Goal: Navigation & Orientation: Find specific page/section

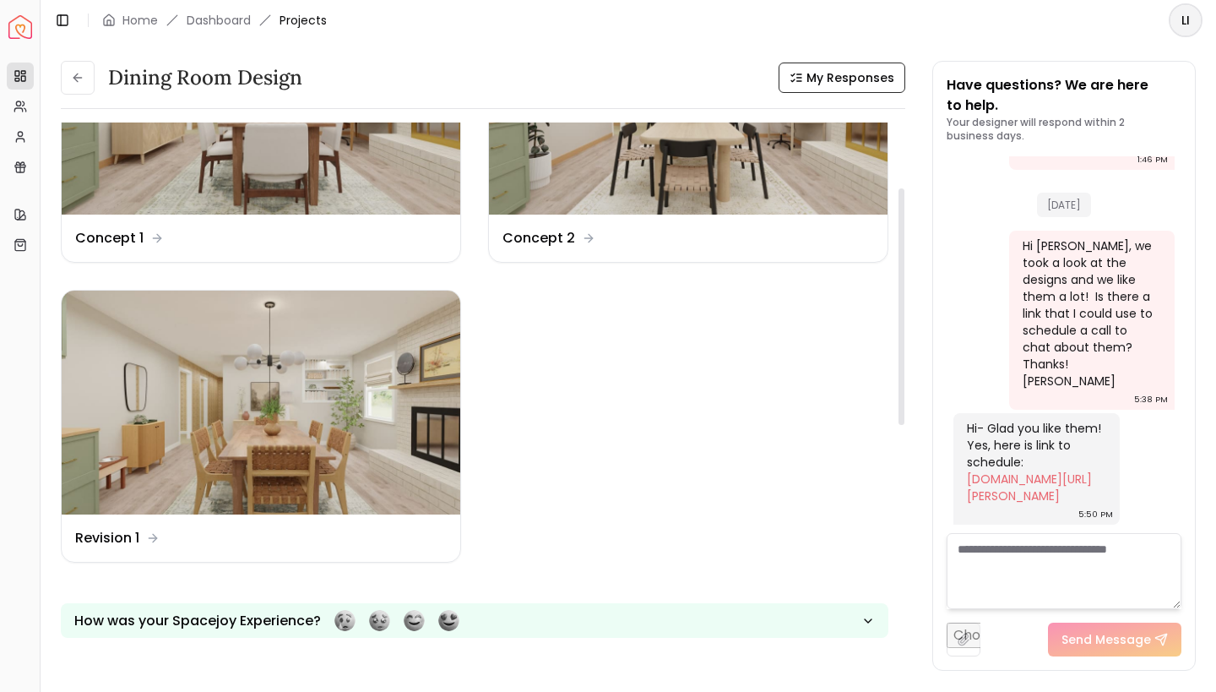
scroll to position [153, 0]
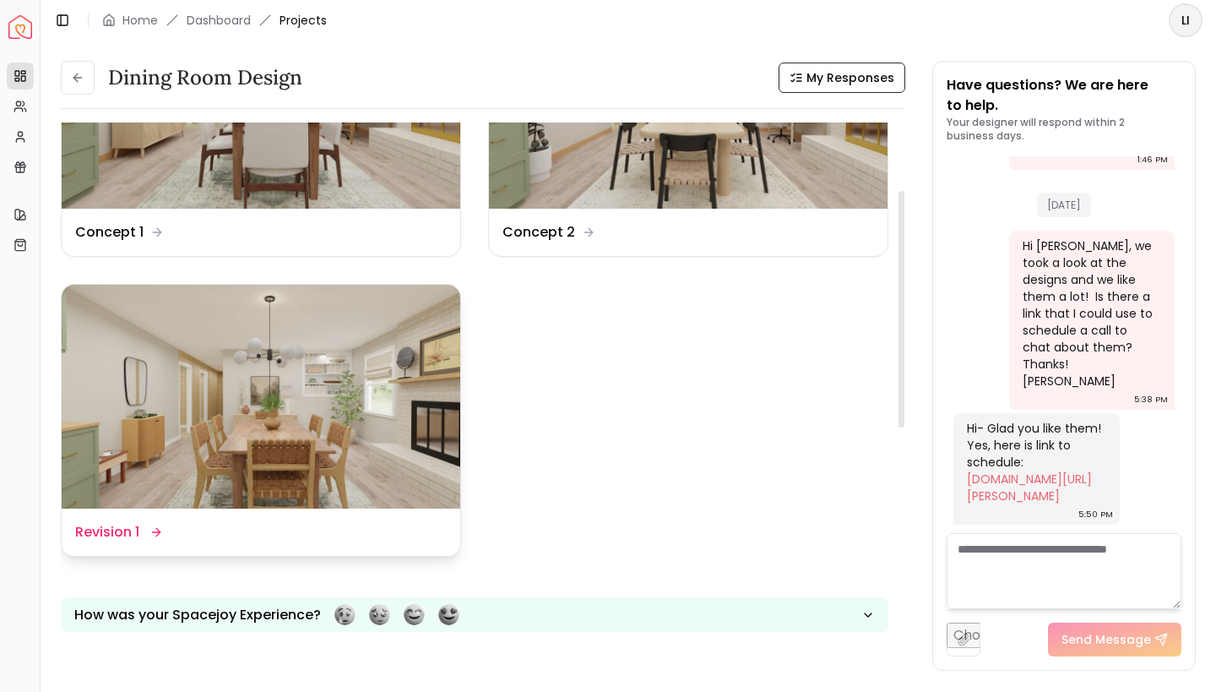
click at [286, 399] on img at bounding box center [261, 397] width 399 height 225
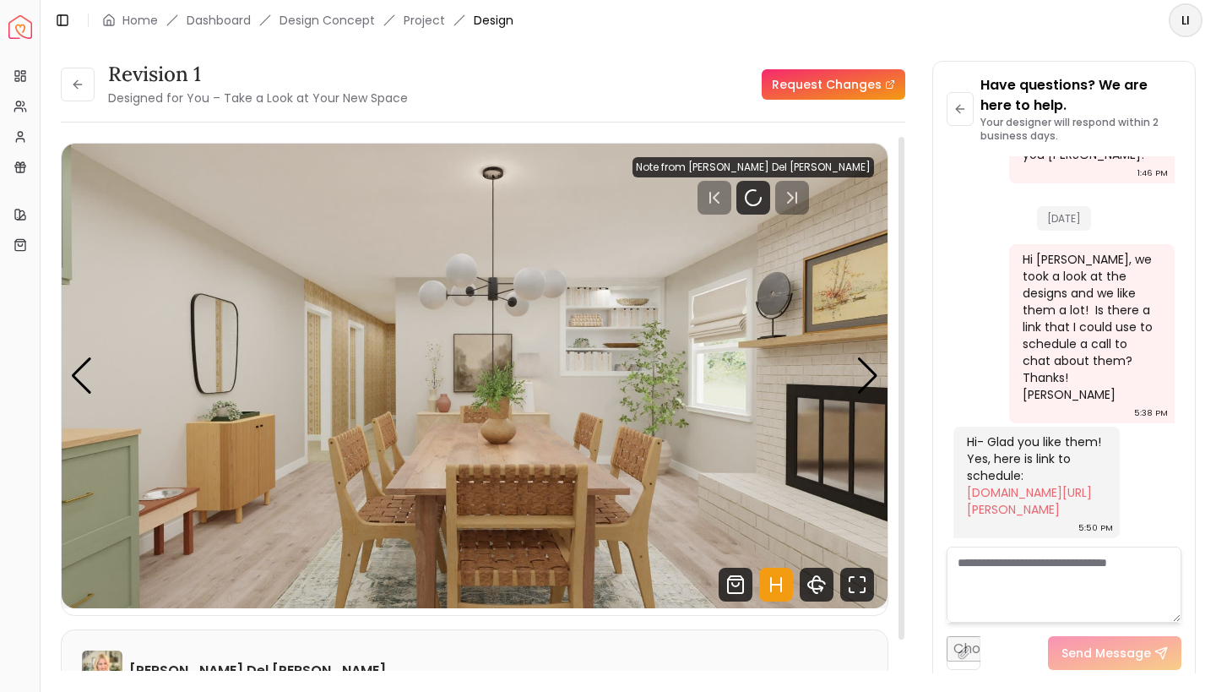
scroll to position [2299, 0]
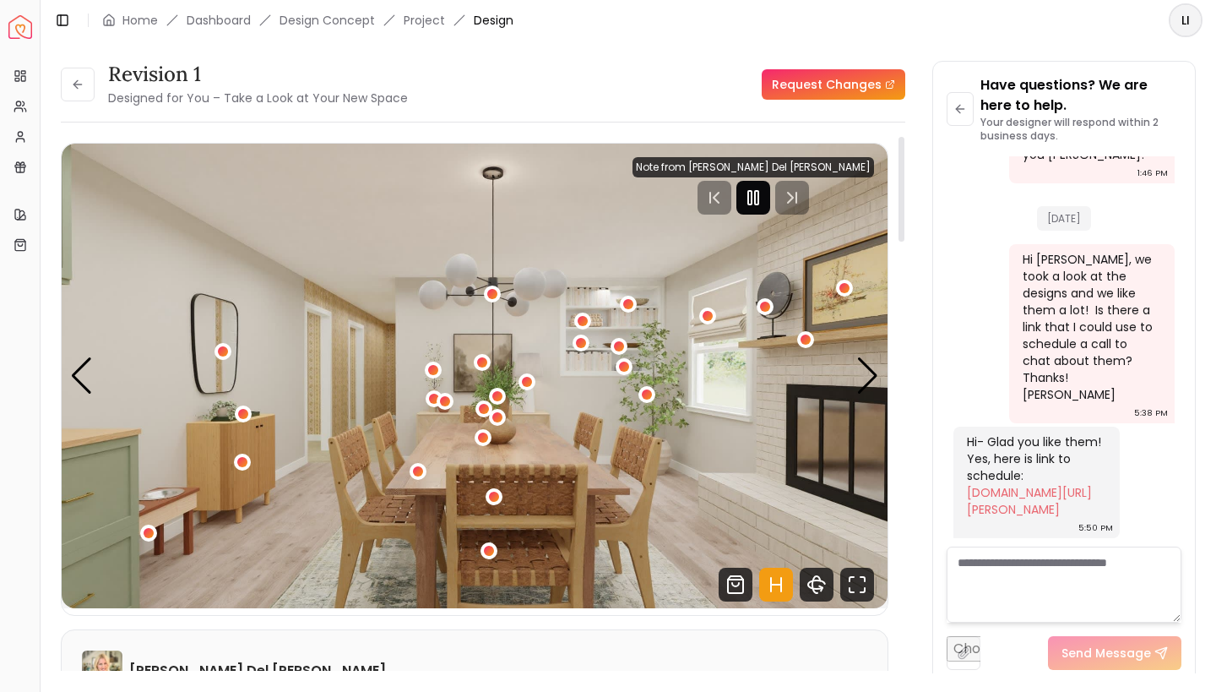
click at [764, 198] on icon "Pause" at bounding box center [753, 198] width 20 height 20
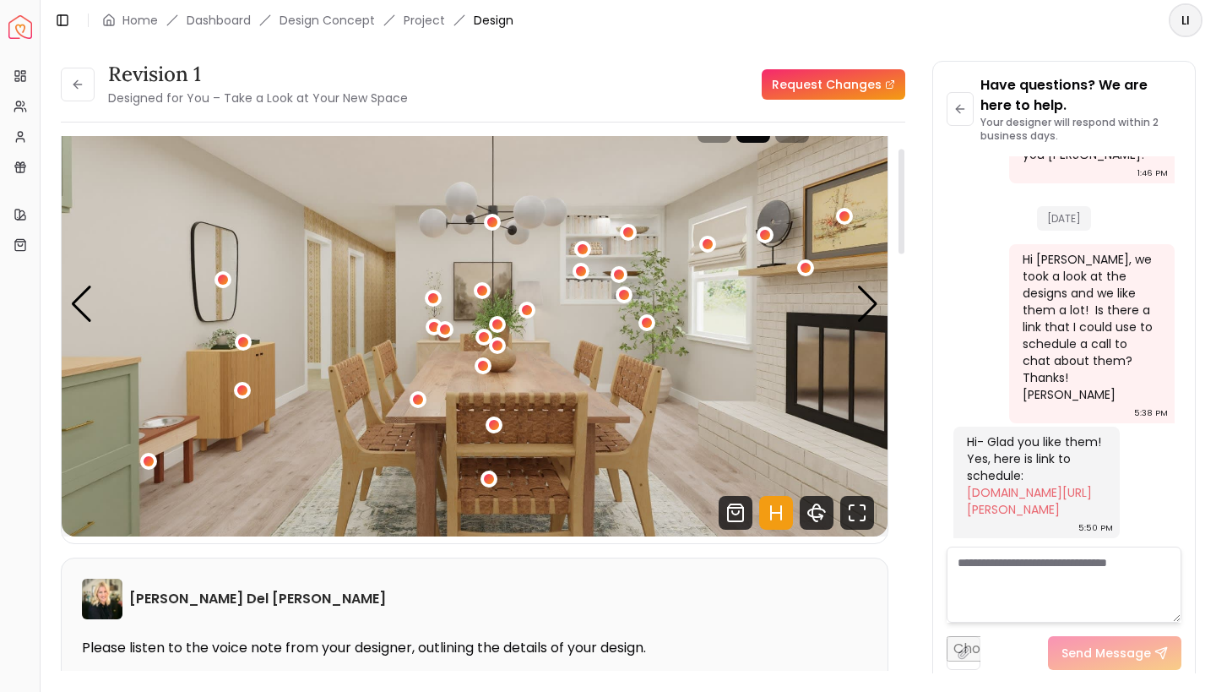
scroll to position [62, 0]
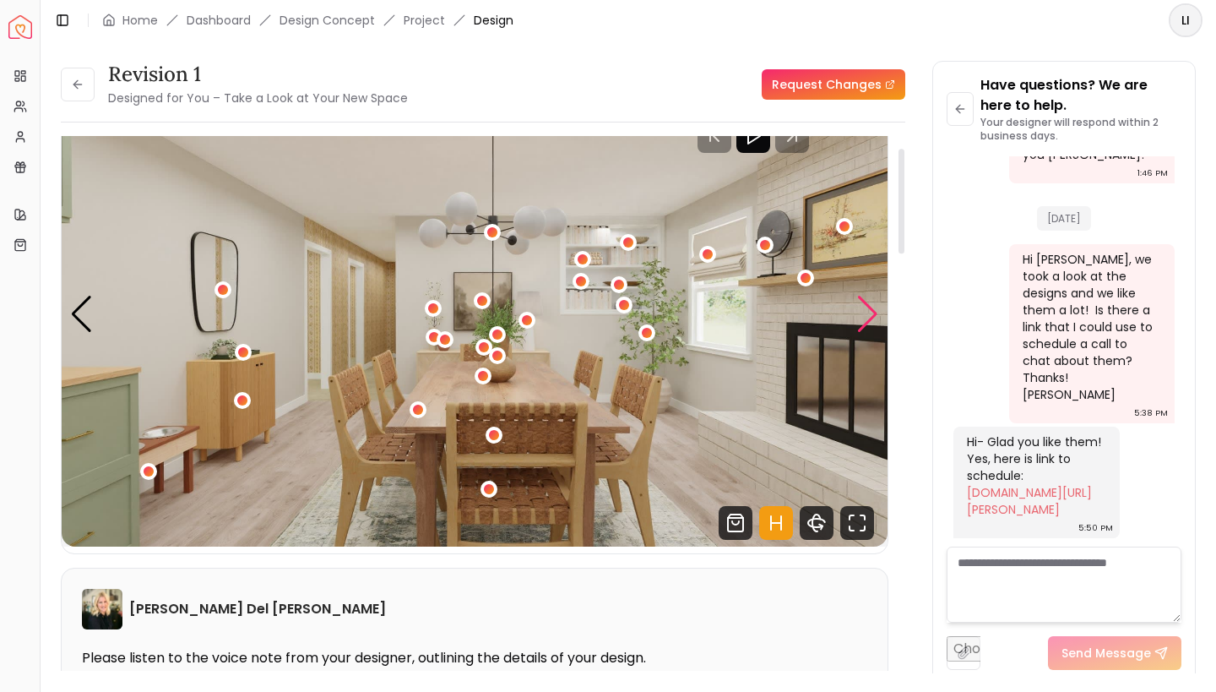
click at [871, 316] on div "Next slide" at bounding box center [868, 314] width 23 height 37
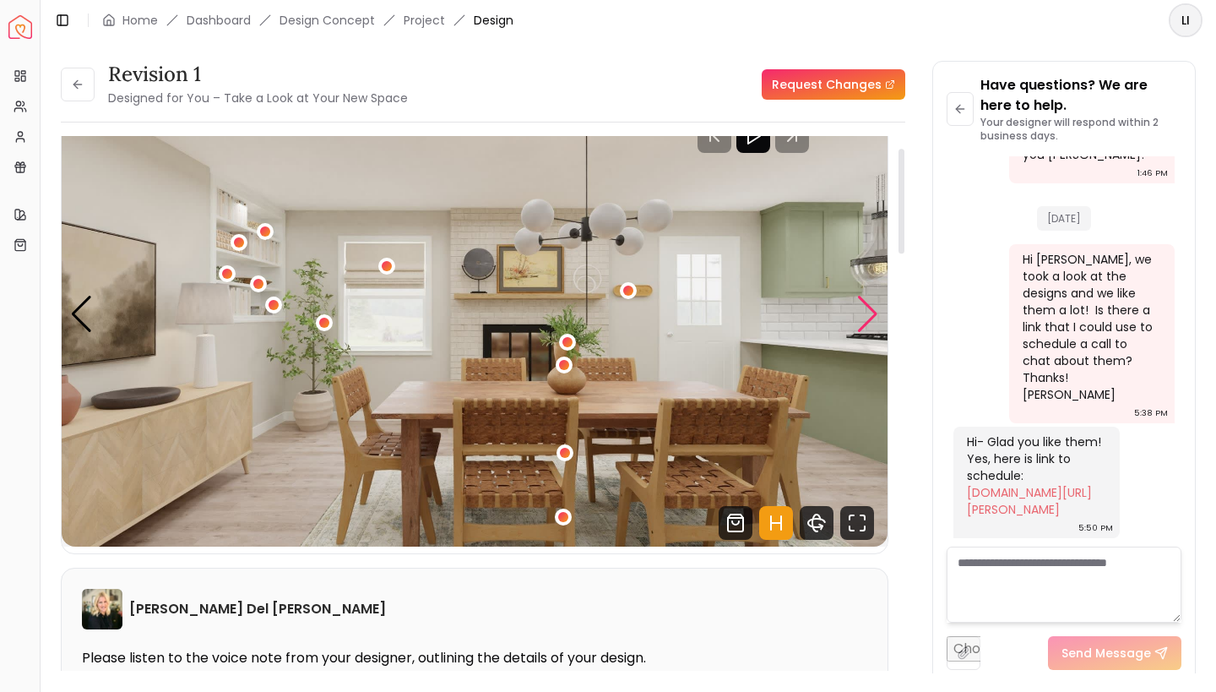
click at [871, 316] on div "Next slide" at bounding box center [868, 314] width 23 height 37
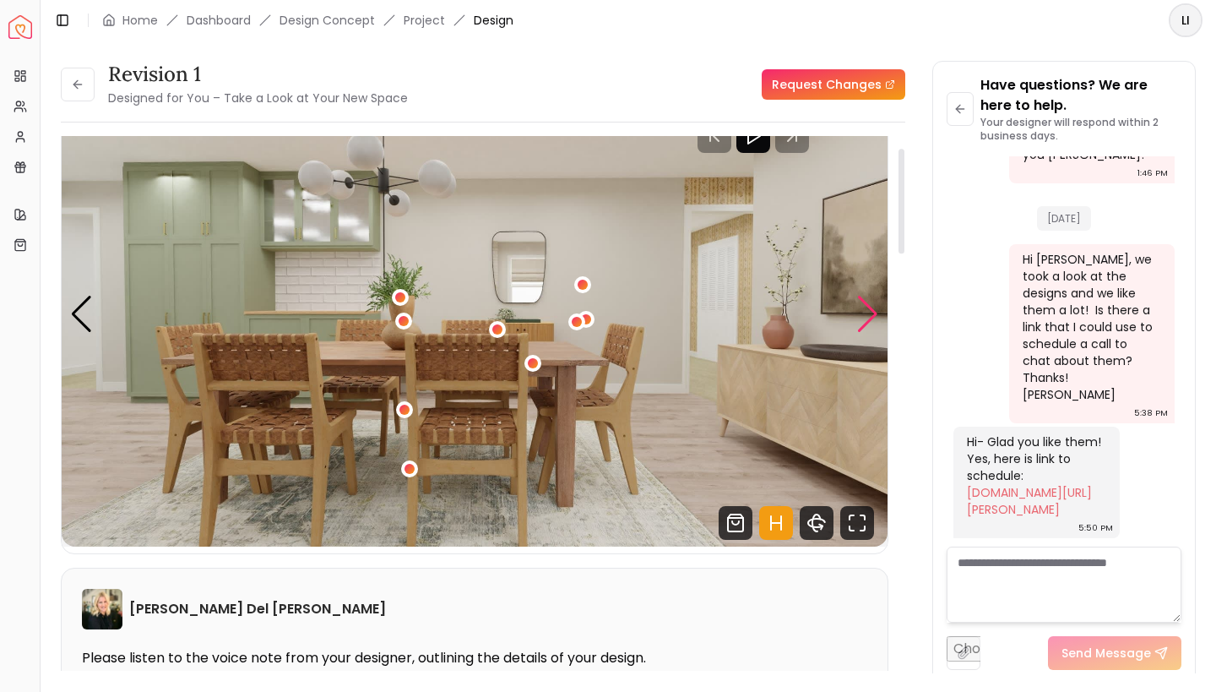
click at [871, 316] on div "Next slide" at bounding box center [868, 314] width 23 height 37
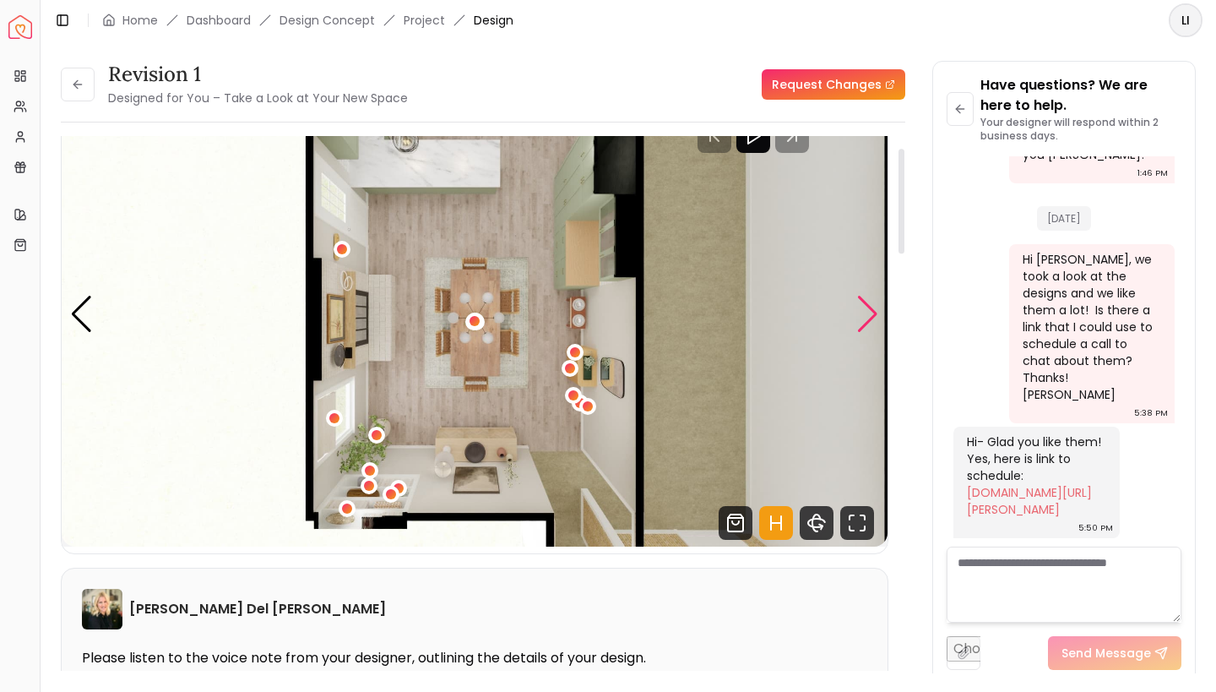
click at [871, 316] on div "Next slide" at bounding box center [868, 314] width 23 height 37
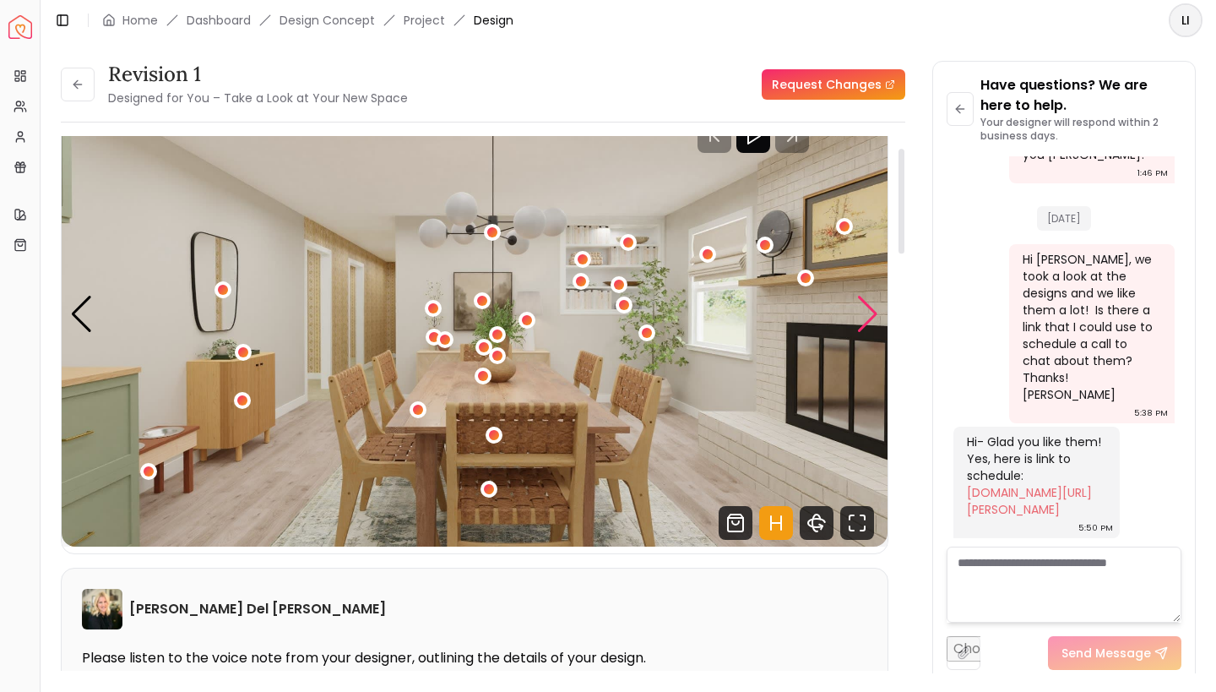
click at [871, 316] on div "Next slide" at bounding box center [868, 314] width 23 height 37
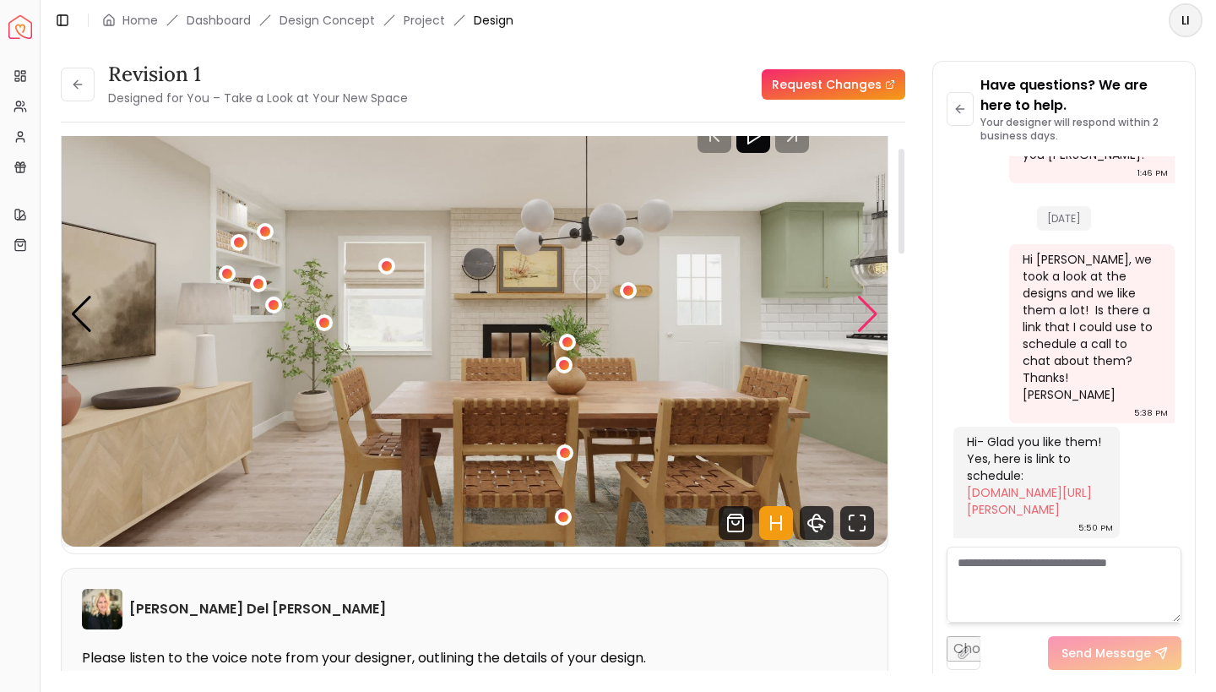
click at [865, 319] on div "Next slide" at bounding box center [868, 314] width 23 height 37
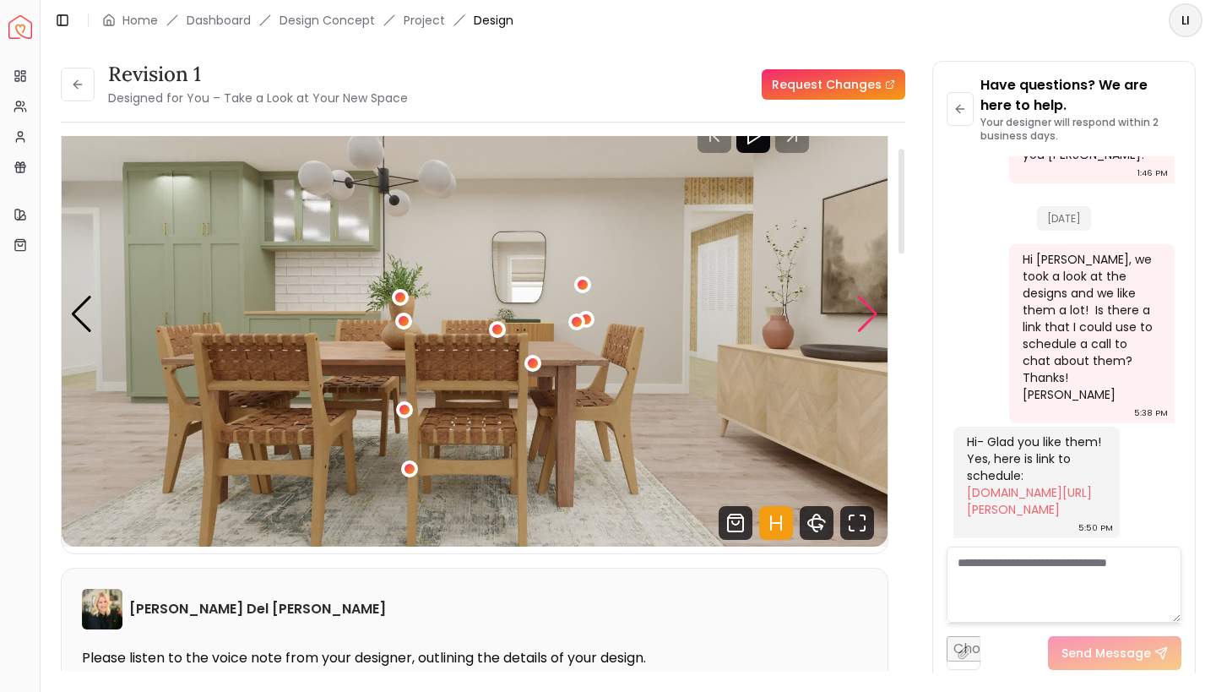
click at [866, 318] on div "Next slide" at bounding box center [868, 314] width 23 height 37
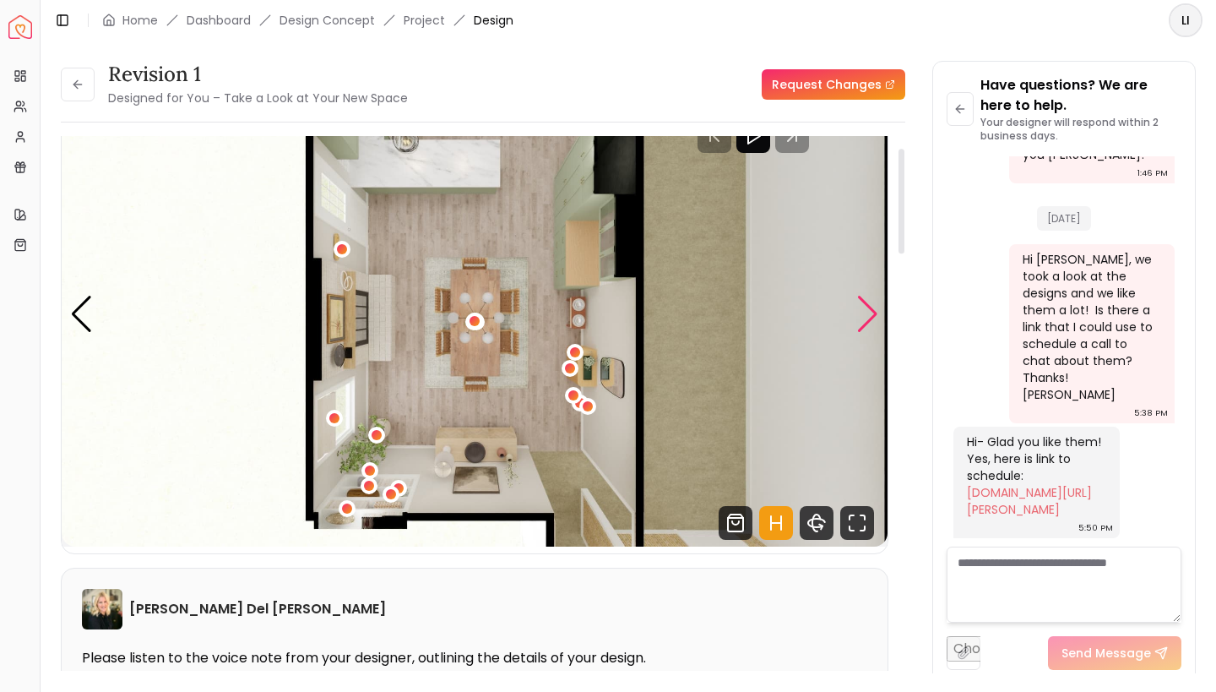
click at [866, 318] on div "Next slide" at bounding box center [868, 314] width 23 height 37
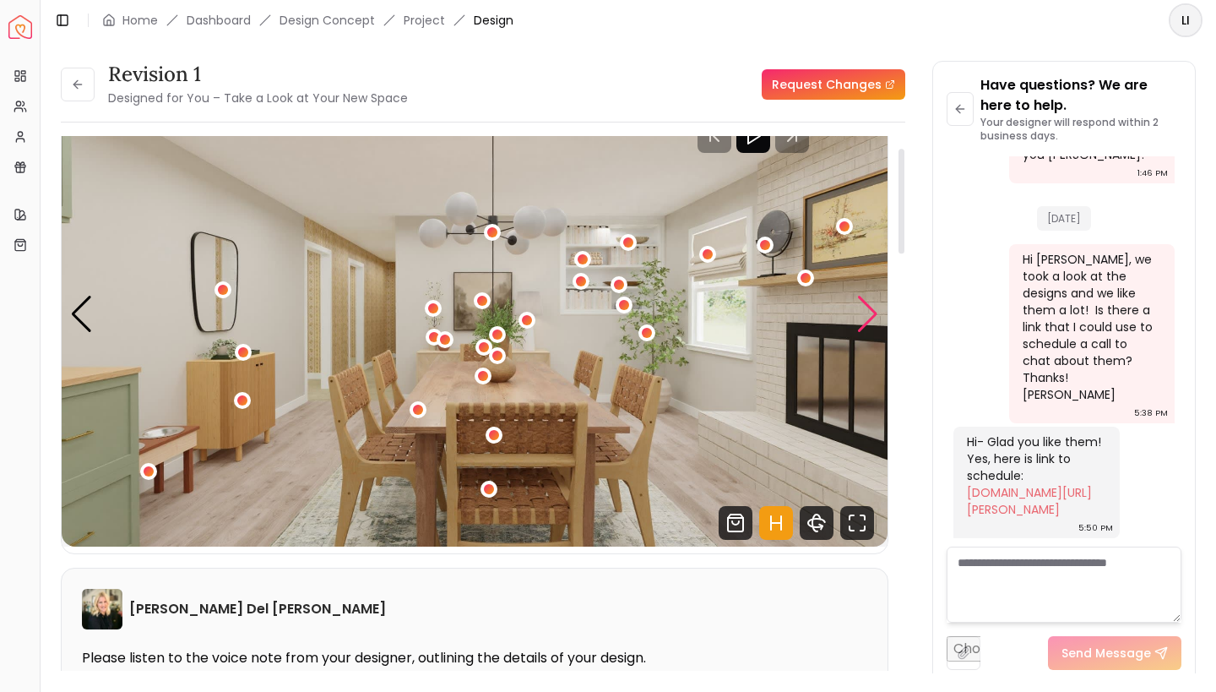
click at [872, 327] on div "Next slide" at bounding box center [868, 314] width 23 height 37
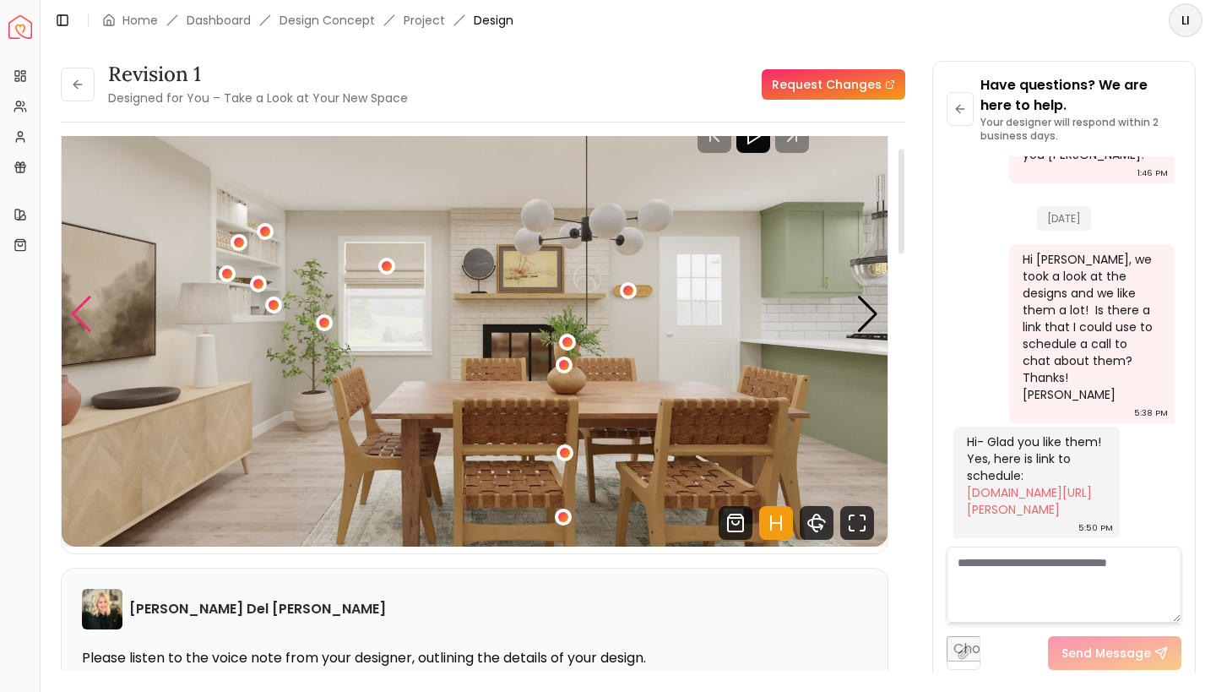
click at [84, 318] on div "Previous slide" at bounding box center [81, 314] width 23 height 37
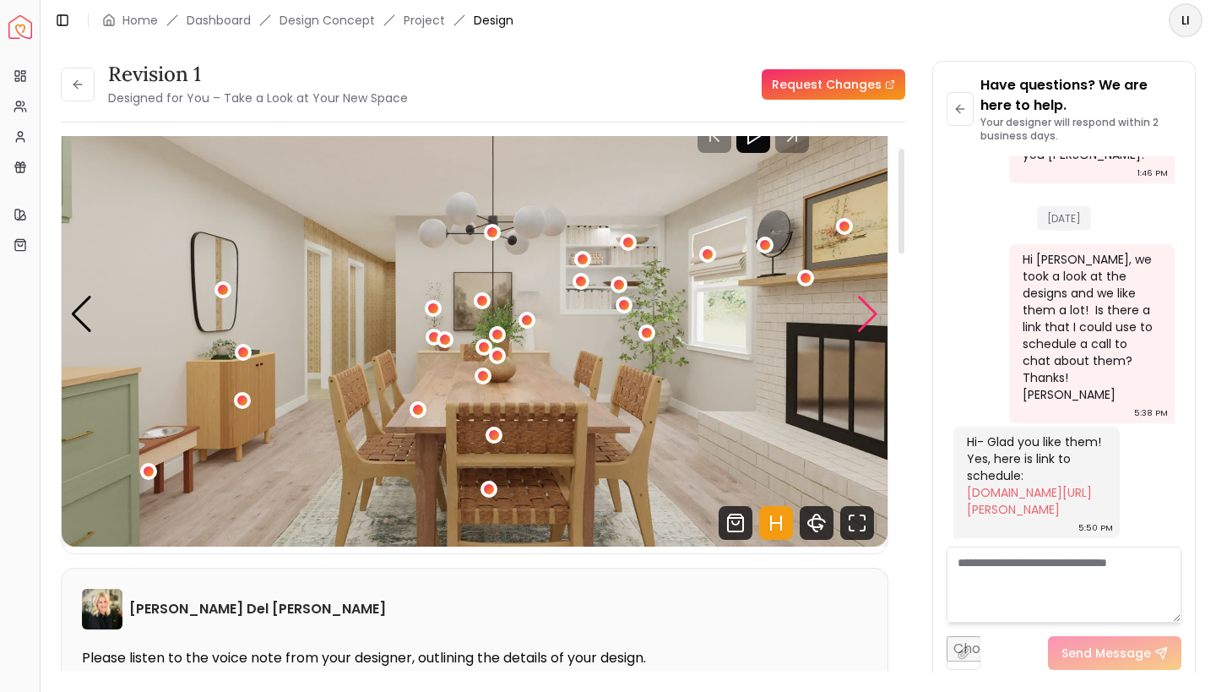
click at [865, 310] on div "Next slide" at bounding box center [868, 314] width 23 height 37
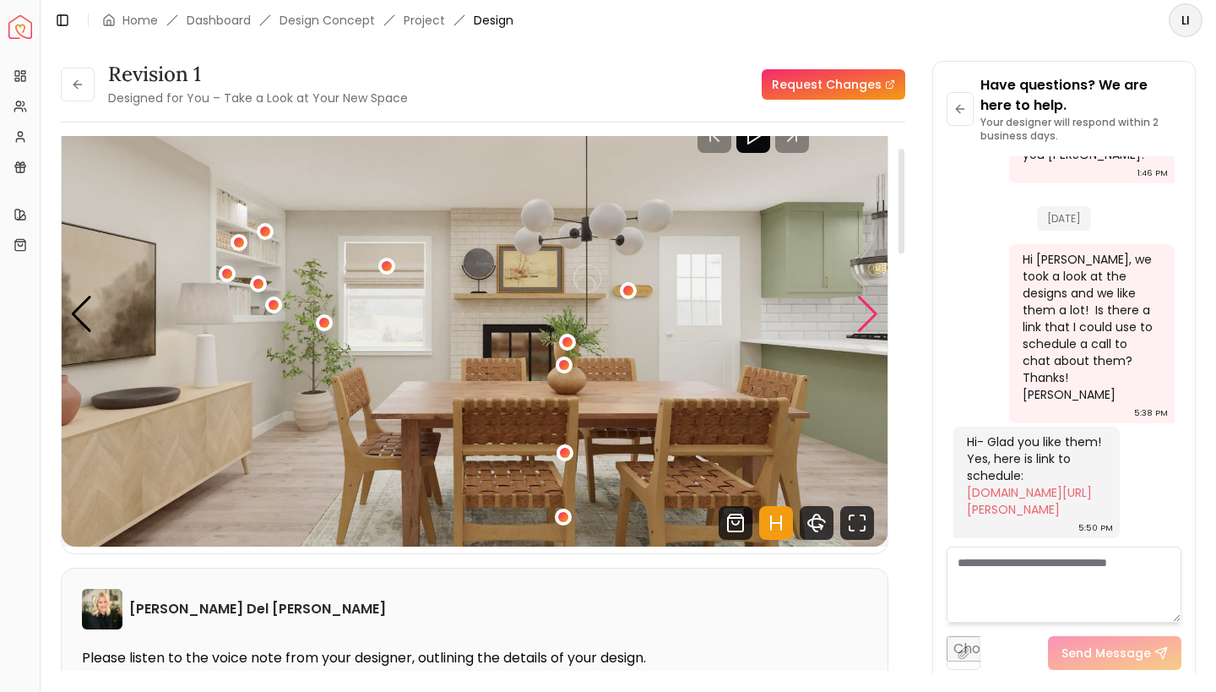
click at [868, 314] on div "Next slide" at bounding box center [868, 314] width 23 height 37
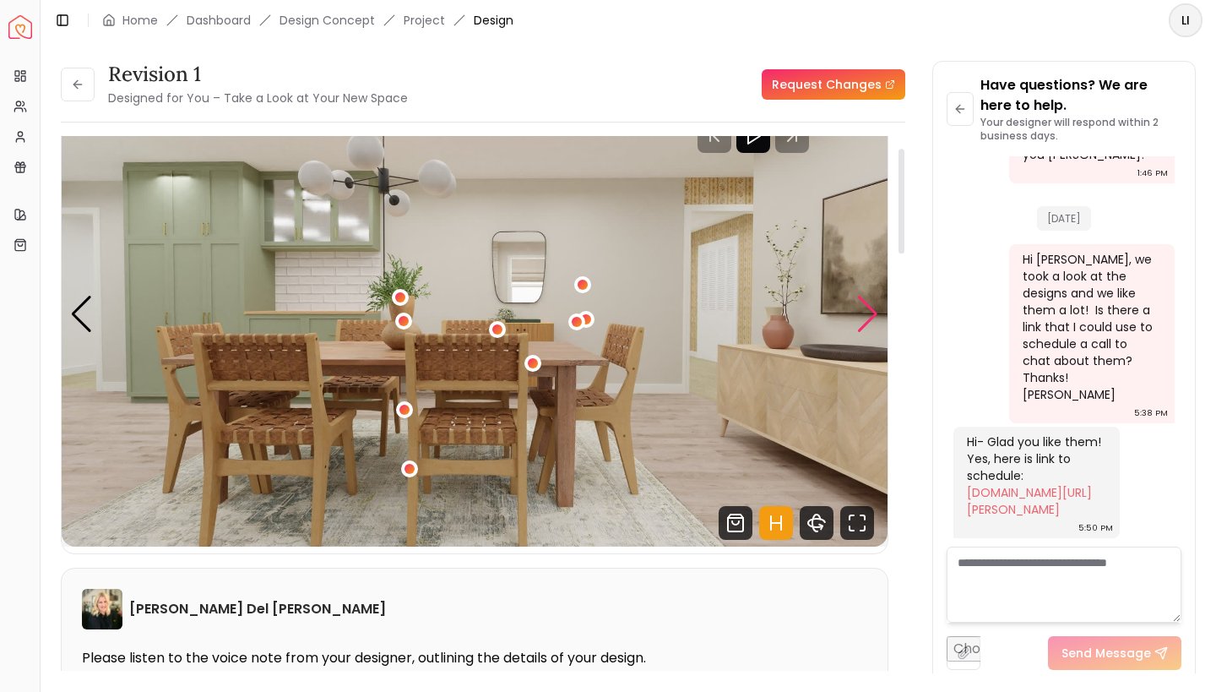
click at [871, 314] on div "Next slide" at bounding box center [868, 314] width 23 height 37
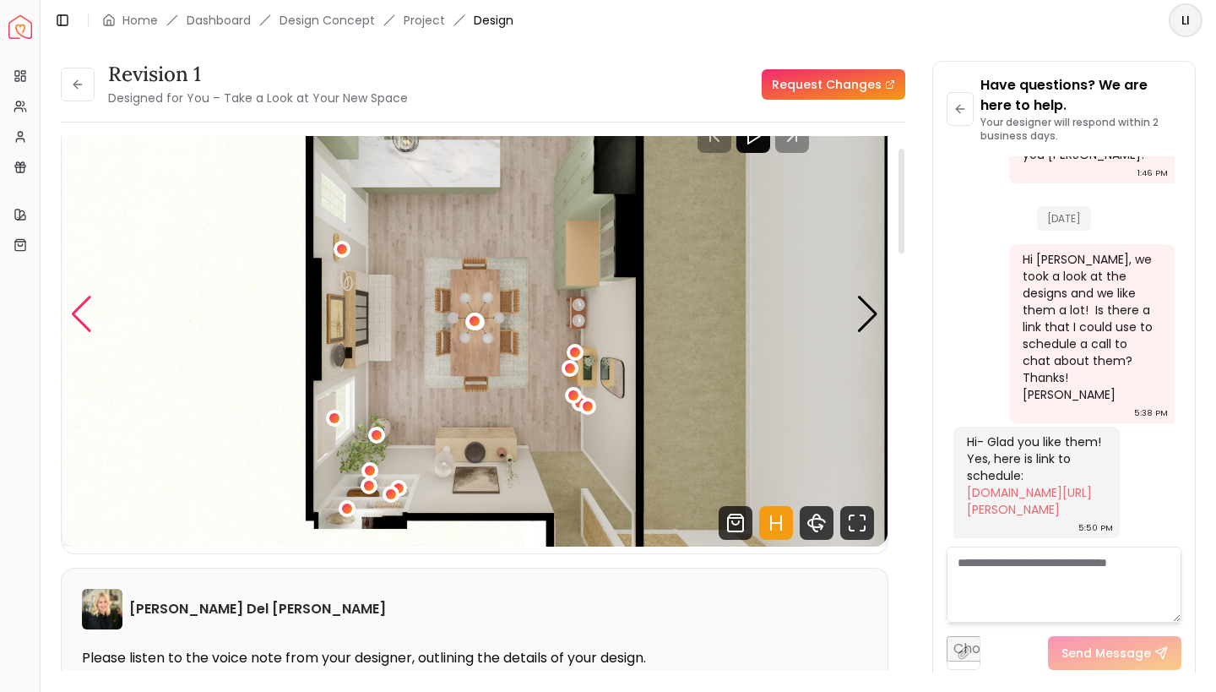
click at [78, 312] on div "Previous slide" at bounding box center [81, 314] width 23 height 37
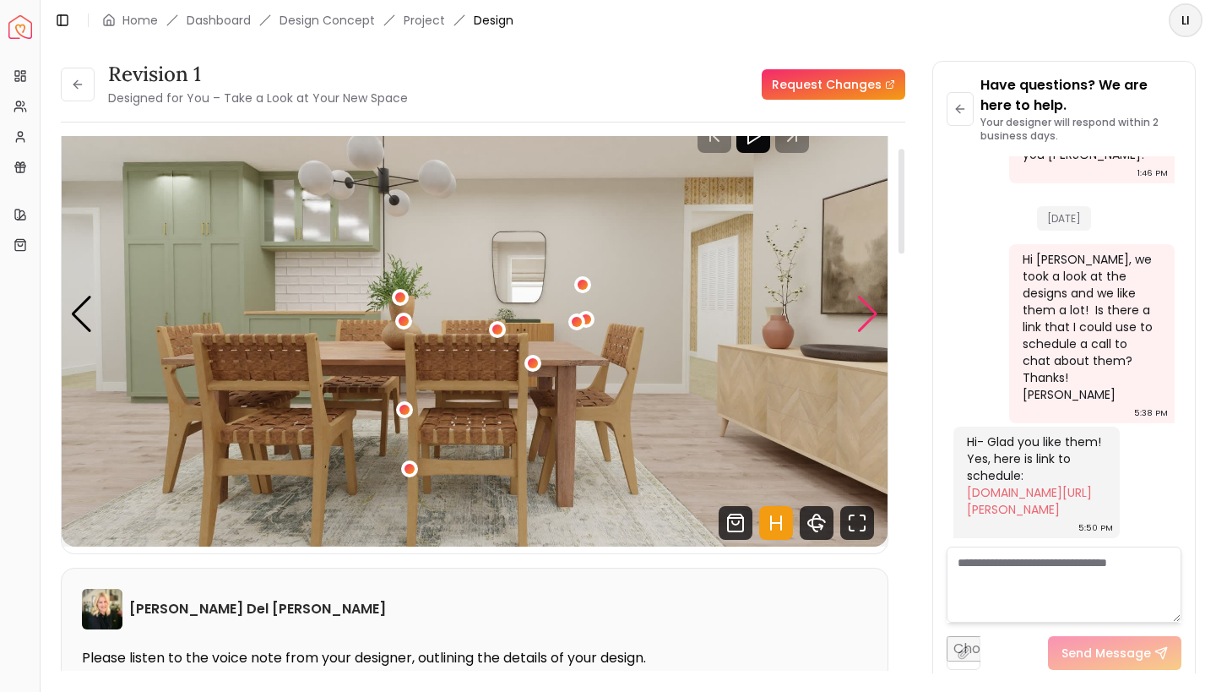
click at [861, 326] on div "Next slide" at bounding box center [868, 314] width 23 height 37
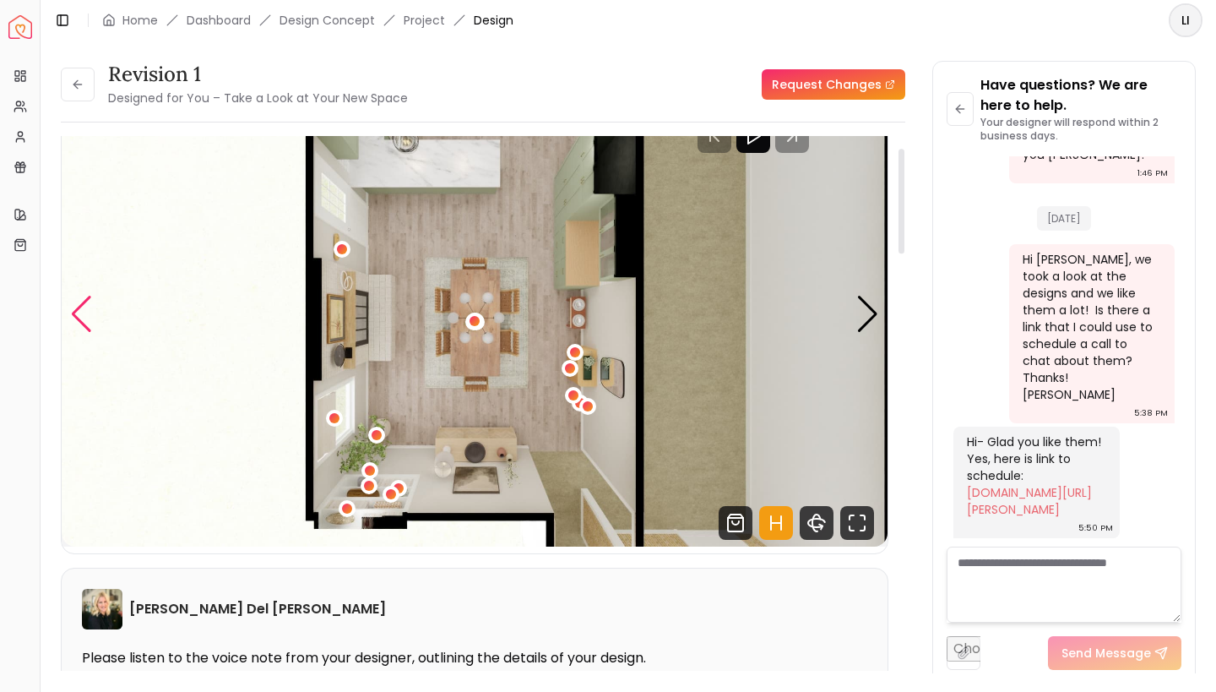
click at [88, 308] on div "Previous slide" at bounding box center [81, 314] width 23 height 37
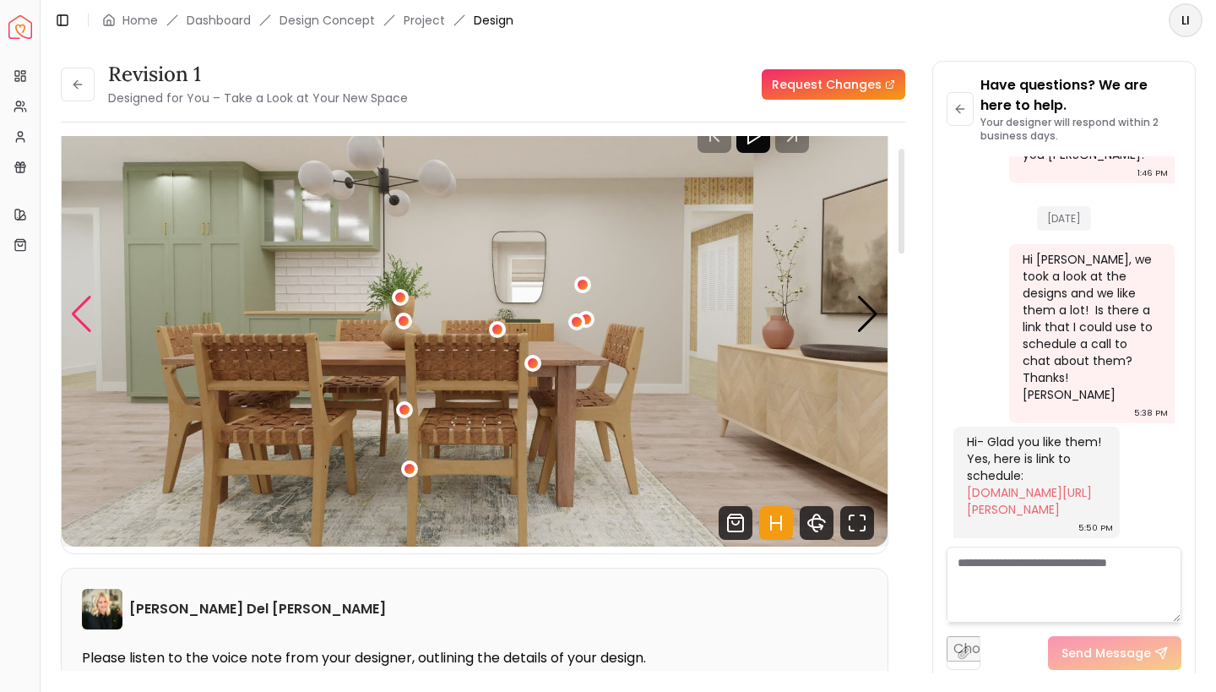
click at [88, 308] on div "Previous slide" at bounding box center [81, 314] width 23 height 37
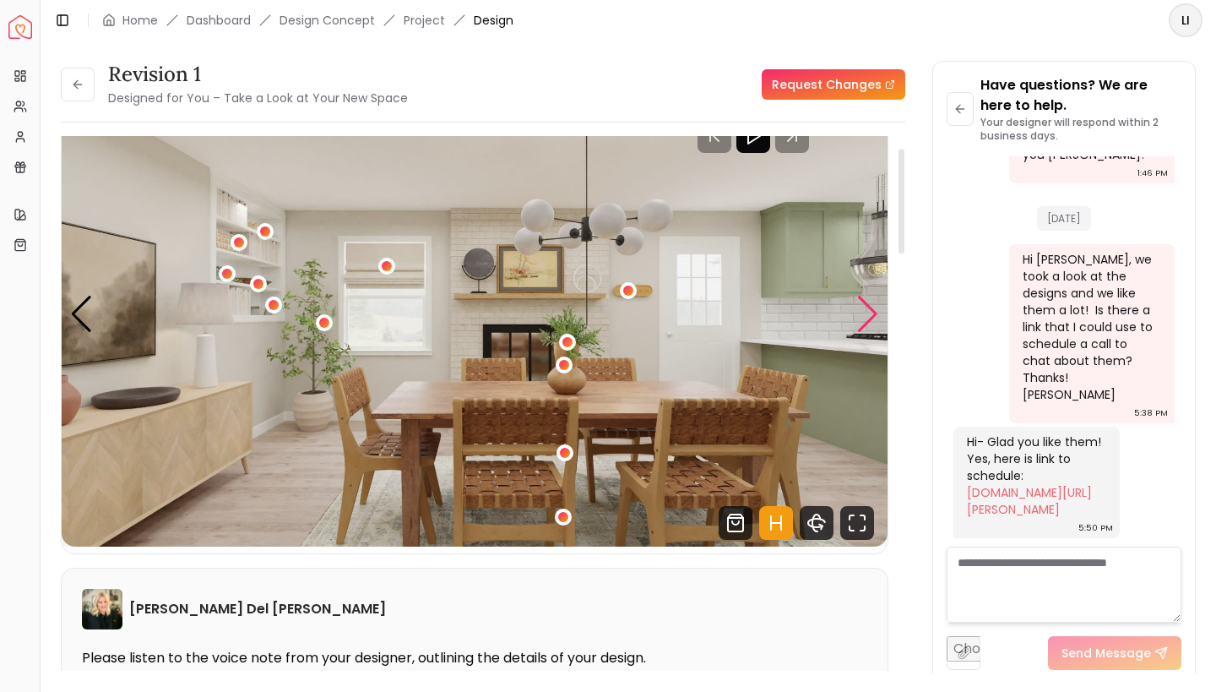
click at [867, 324] on div "Next slide" at bounding box center [868, 314] width 23 height 37
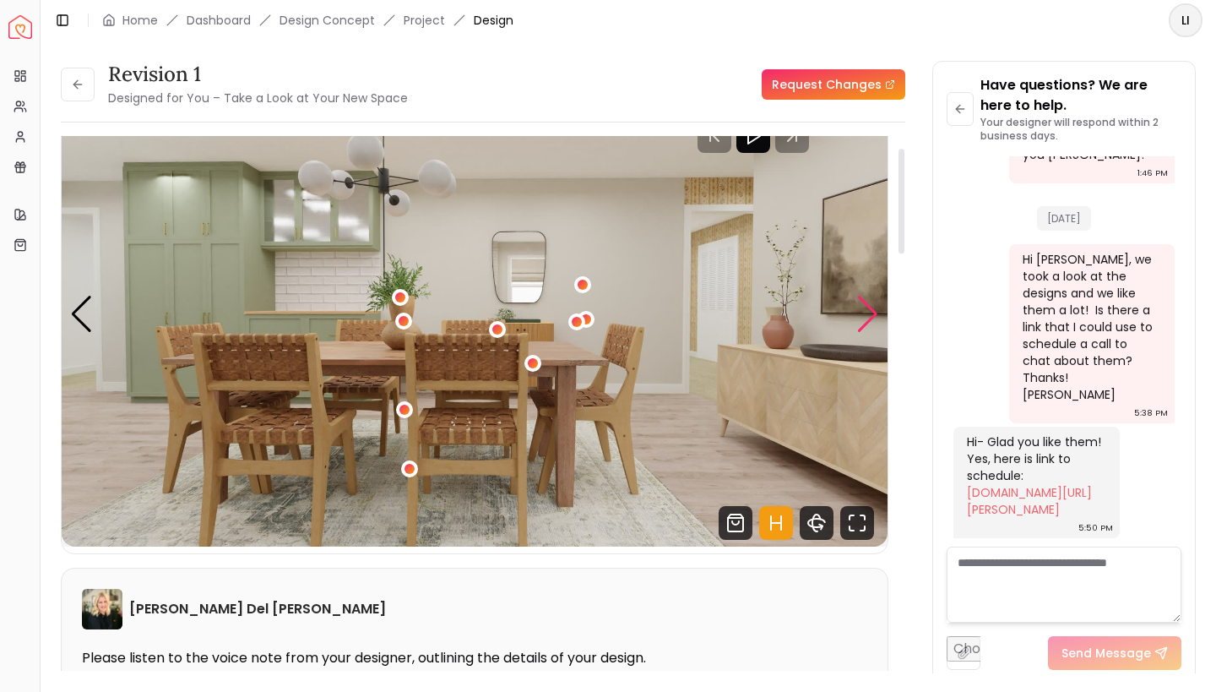
click at [866, 319] on div "Next slide" at bounding box center [868, 314] width 23 height 37
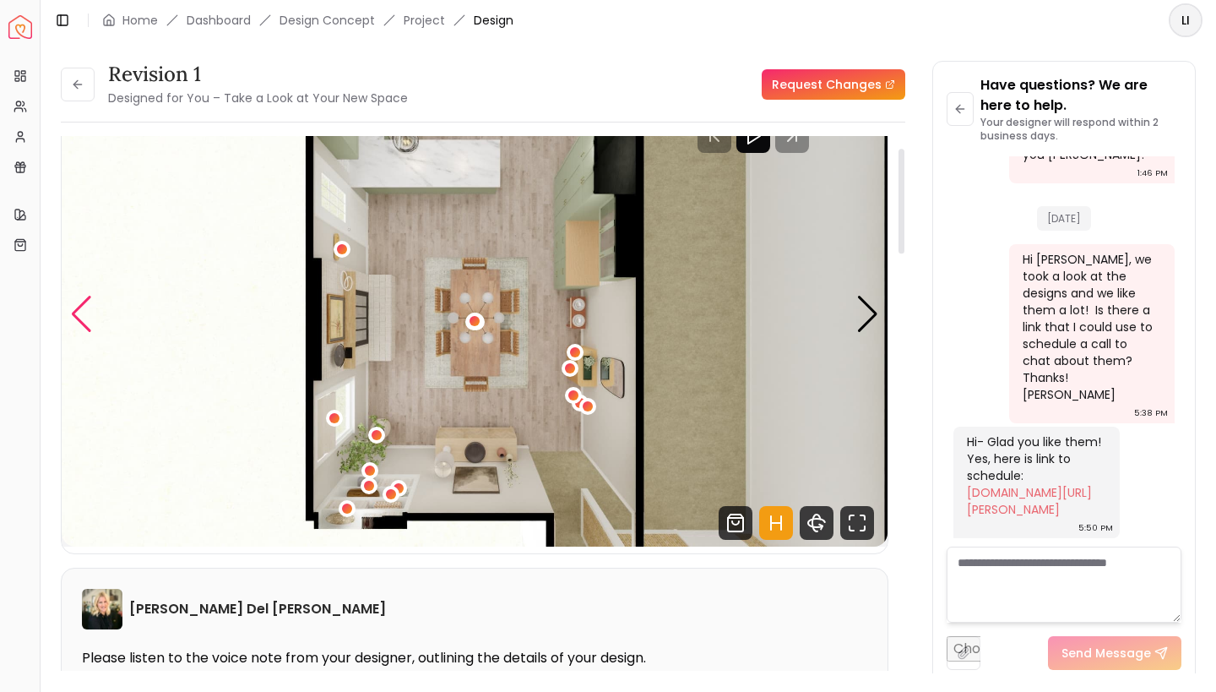
click at [81, 317] on div "Previous slide" at bounding box center [81, 314] width 23 height 37
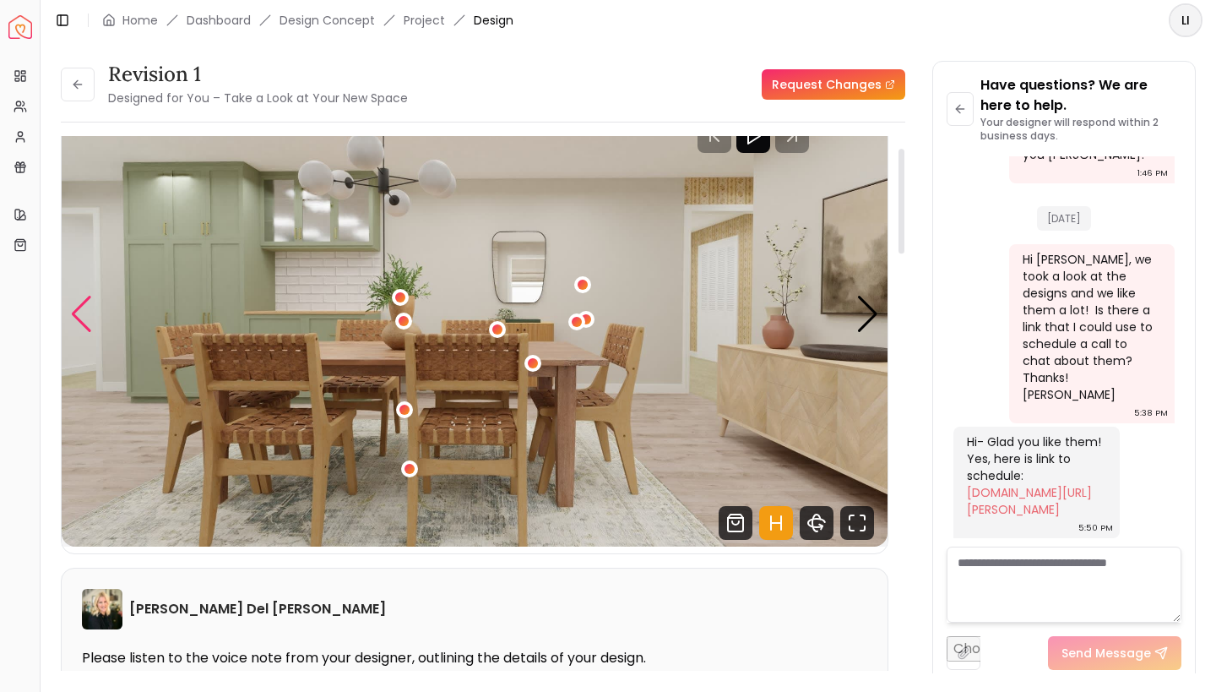
click at [83, 314] on div "Previous slide" at bounding box center [81, 314] width 23 height 37
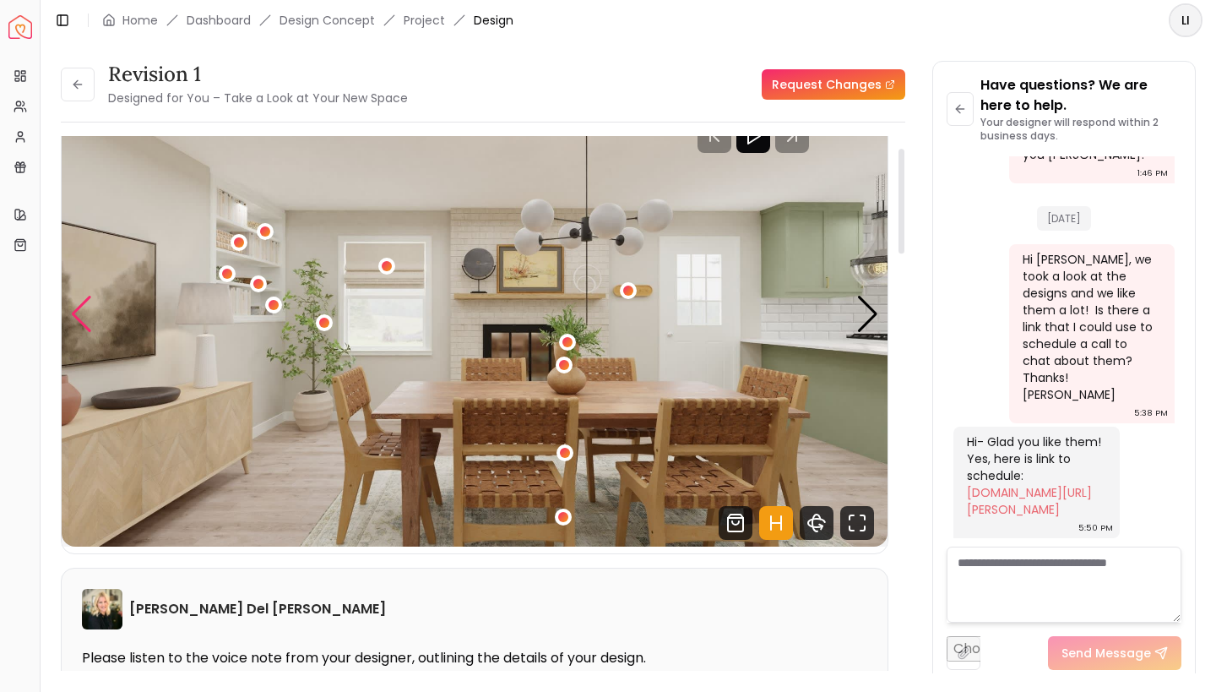
click at [84, 307] on div "Previous slide" at bounding box center [81, 314] width 23 height 37
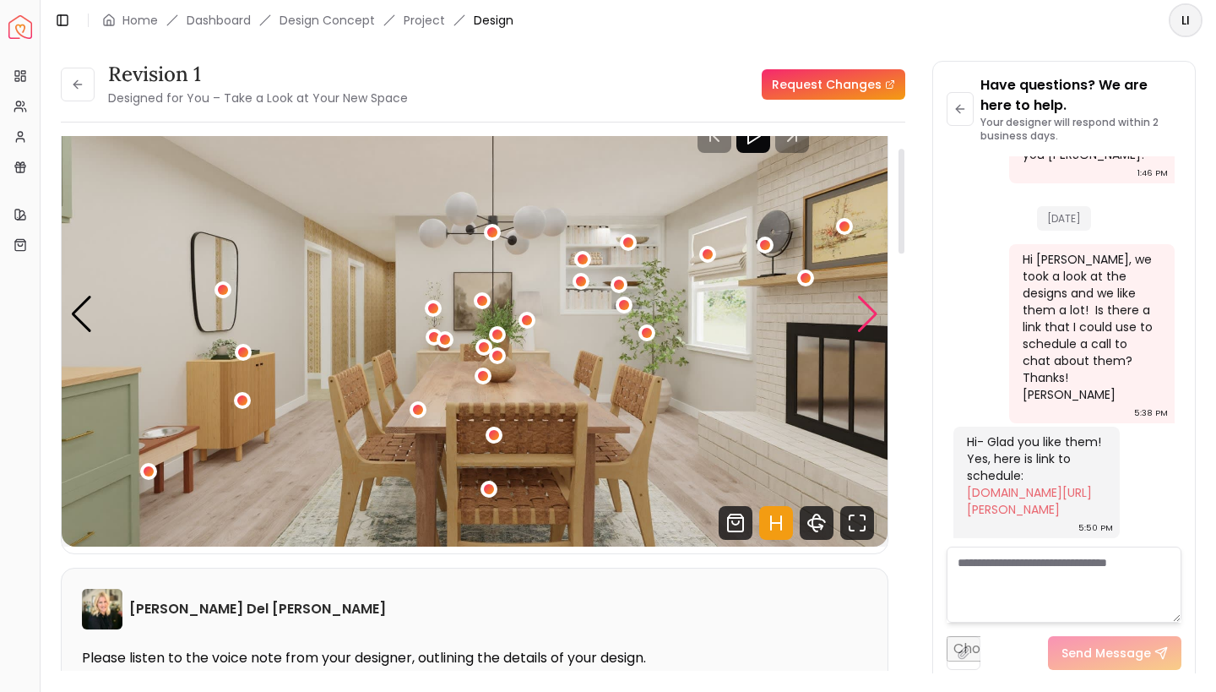
click at [866, 321] on div "Next slide" at bounding box center [868, 314] width 23 height 37
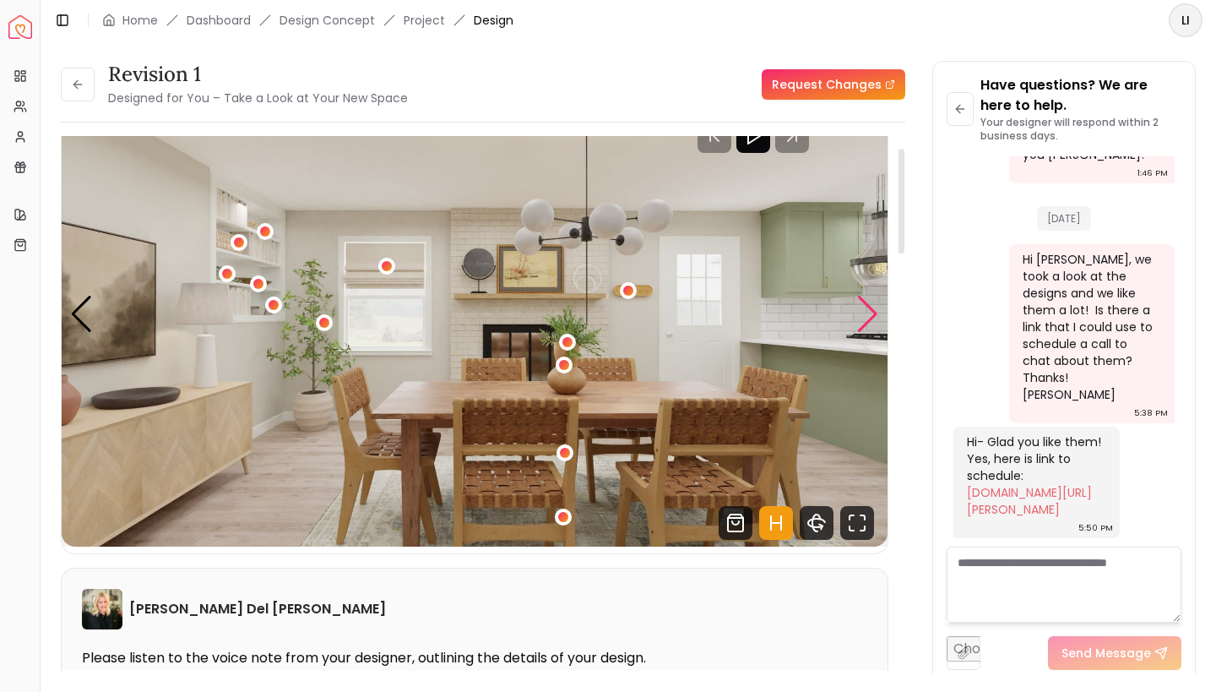
click at [866, 321] on div "Next slide" at bounding box center [868, 314] width 23 height 37
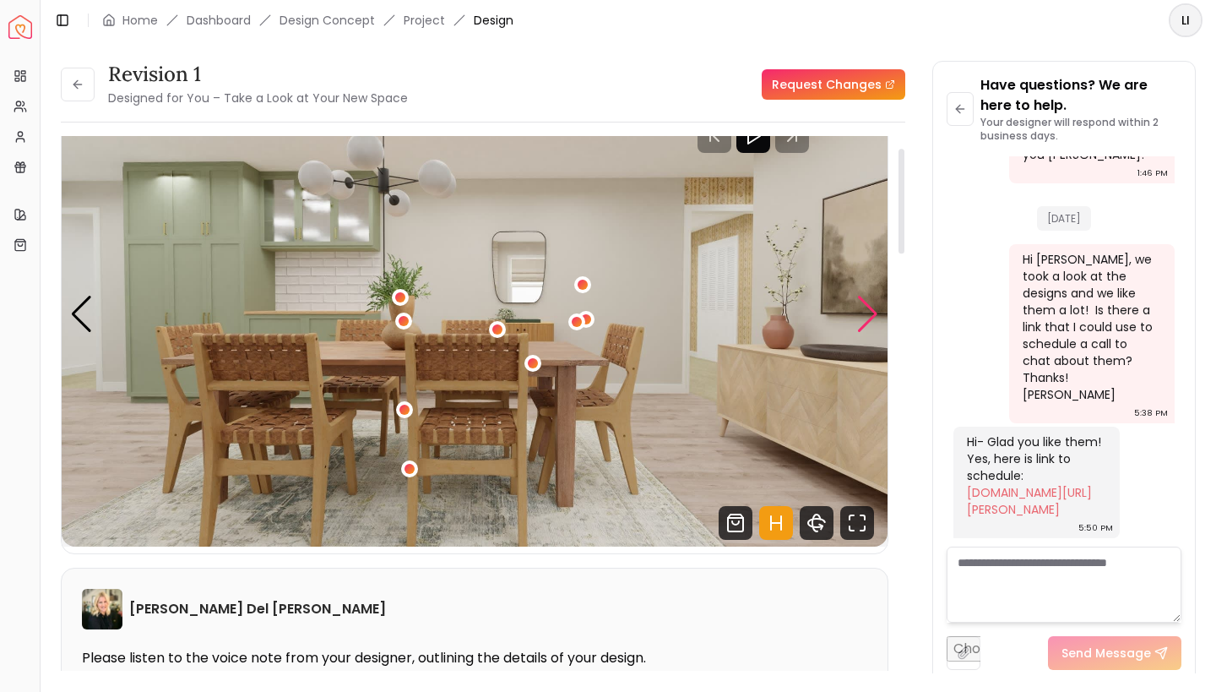
click at [866, 321] on div "Next slide" at bounding box center [868, 314] width 23 height 37
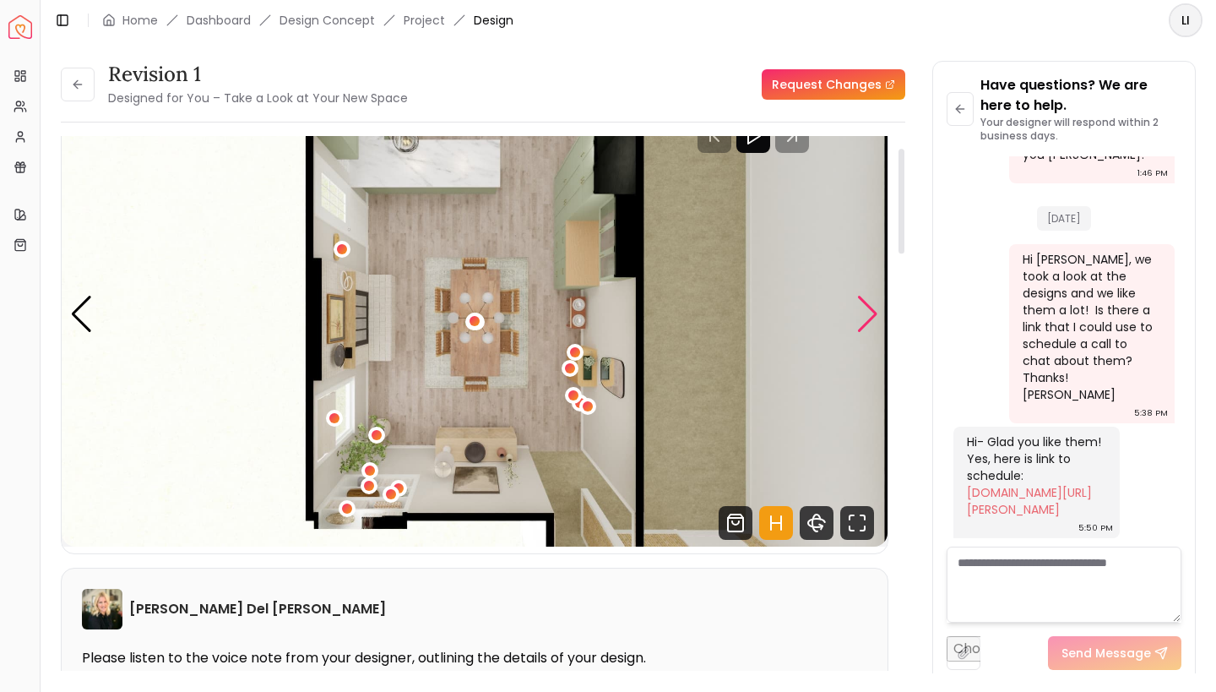
click at [866, 321] on div "Next slide" at bounding box center [868, 314] width 23 height 37
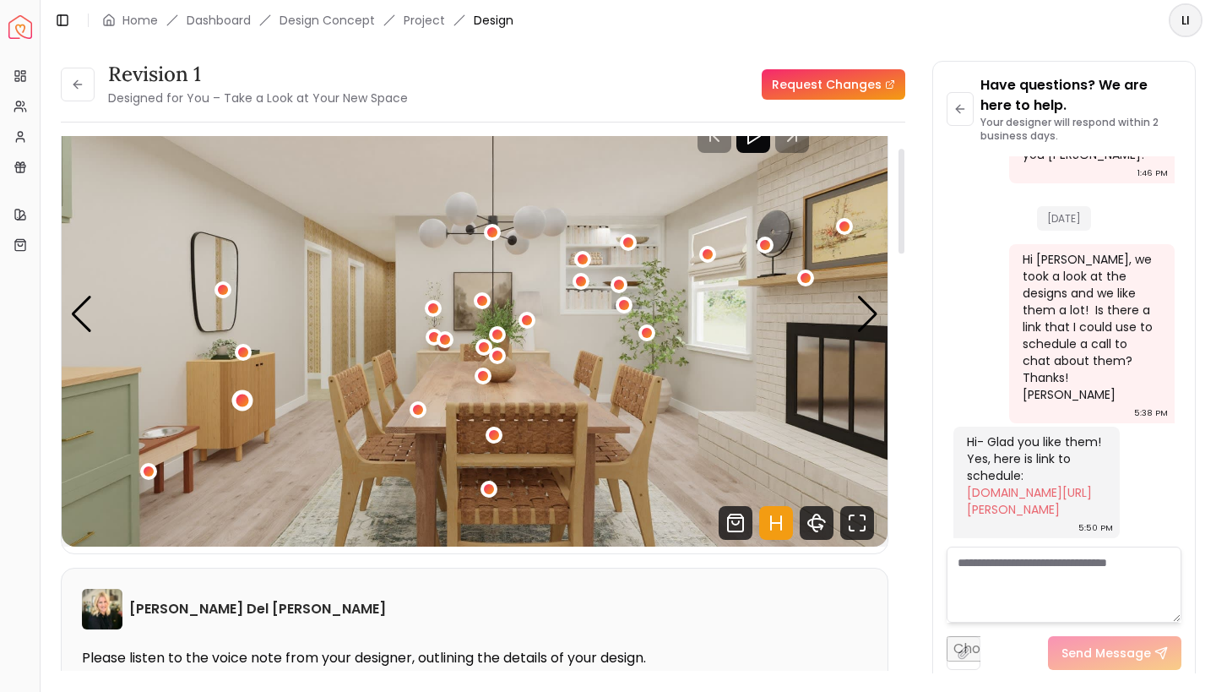
click at [246, 401] on div "1 / 4" at bounding box center [242, 400] width 13 height 13
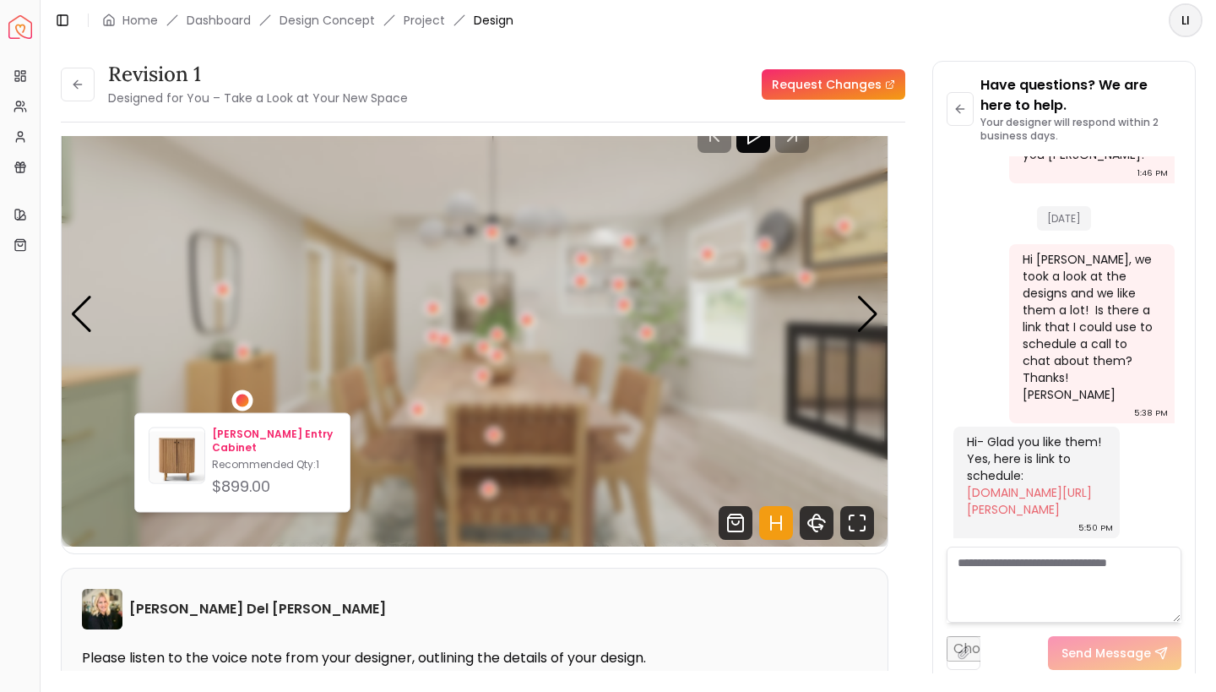
click at [237, 437] on p "[PERSON_NAME] Entry Cabinet" at bounding box center [274, 440] width 124 height 27
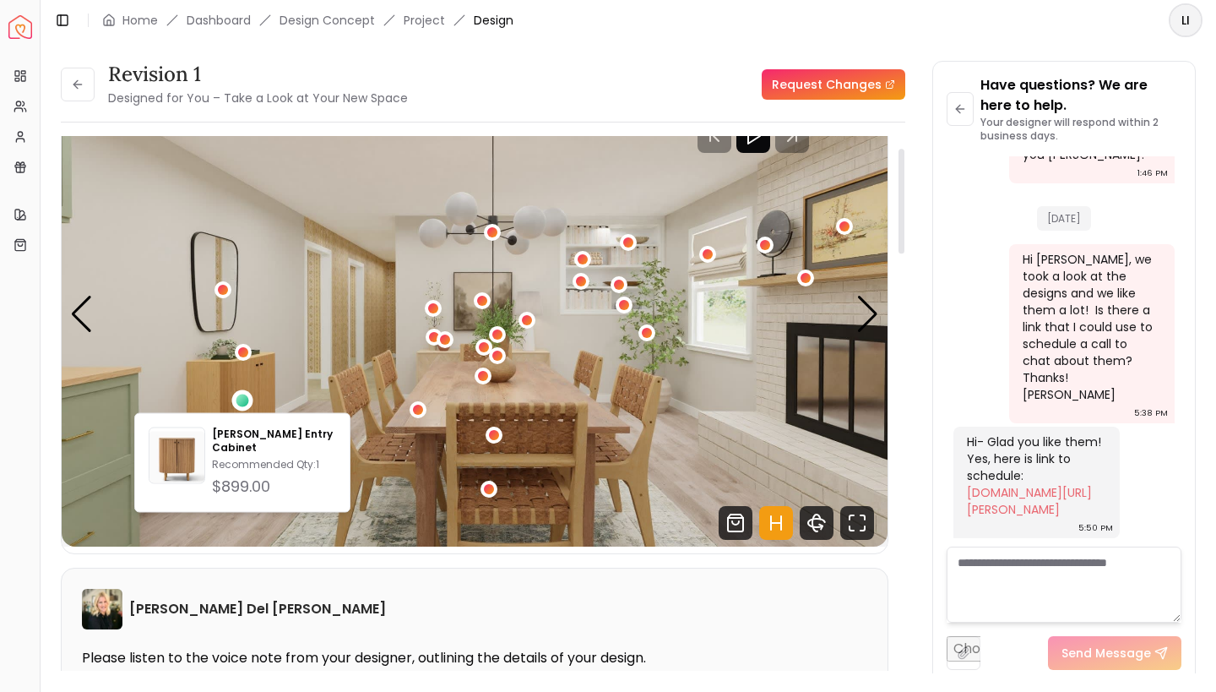
click at [928, 321] on div "Revision 1 Designed for You – Take a Look at Your New Space Request Changes Rev…" at bounding box center [628, 357] width 1135 height 592
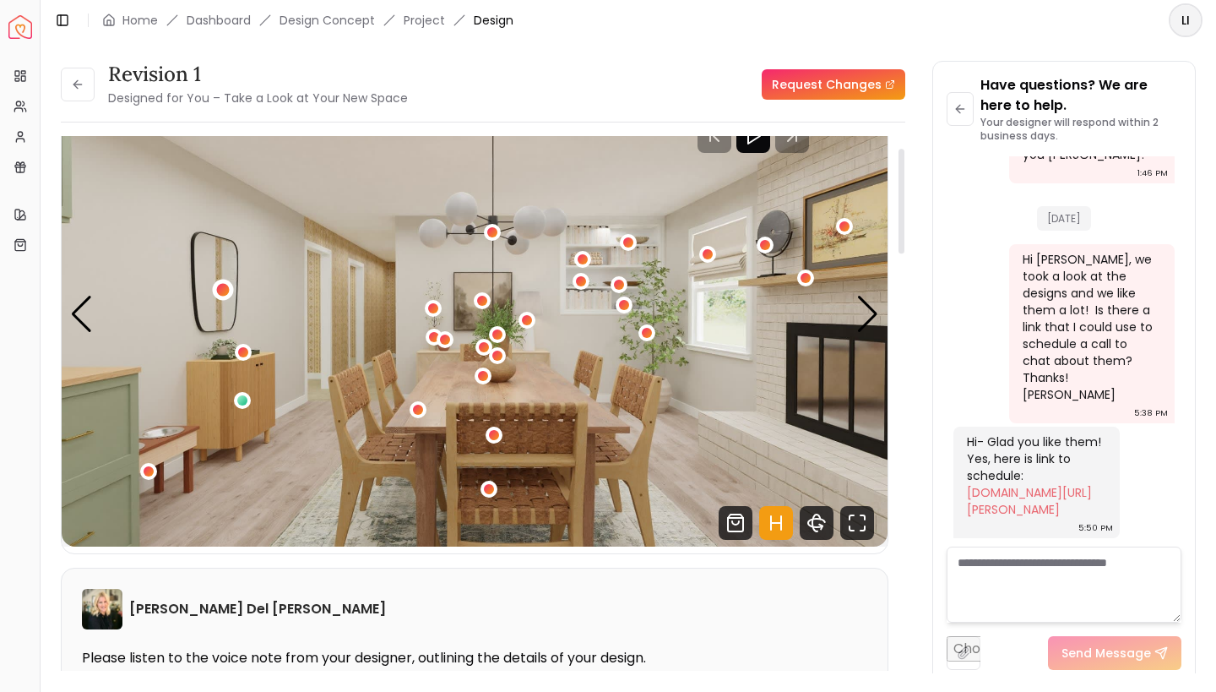
click at [220, 287] on div "1 / 4" at bounding box center [223, 290] width 13 height 13
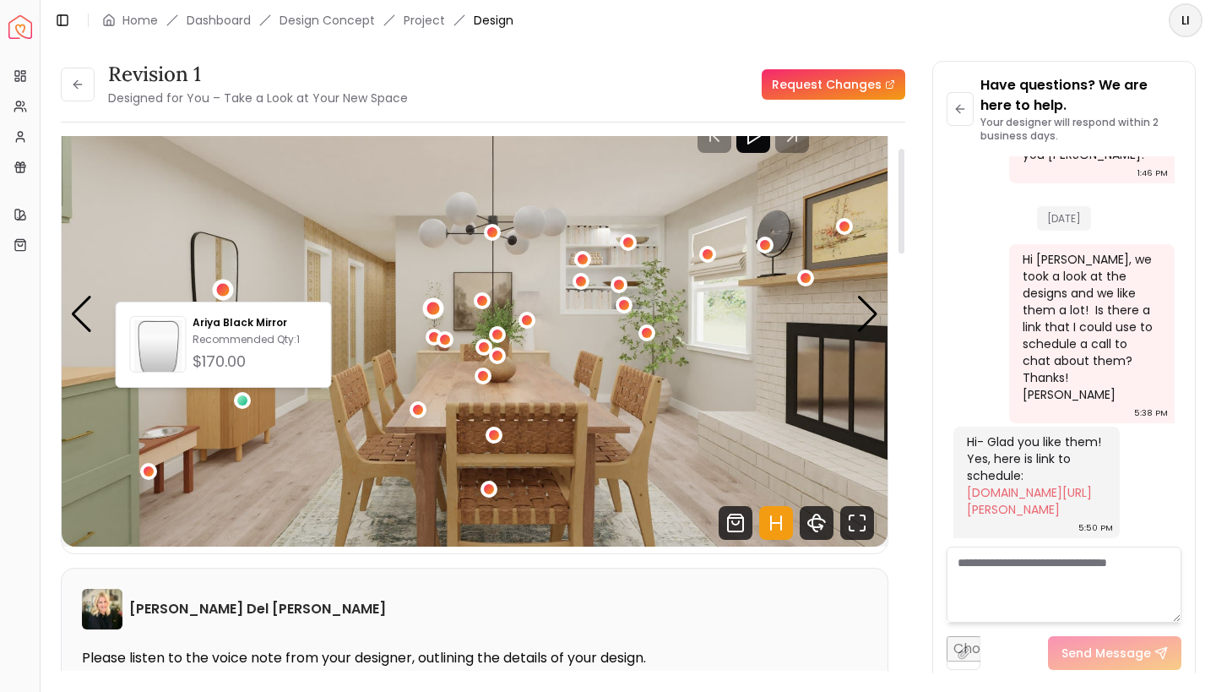
click at [435, 312] on div "1 / 4" at bounding box center [433, 308] width 13 height 13
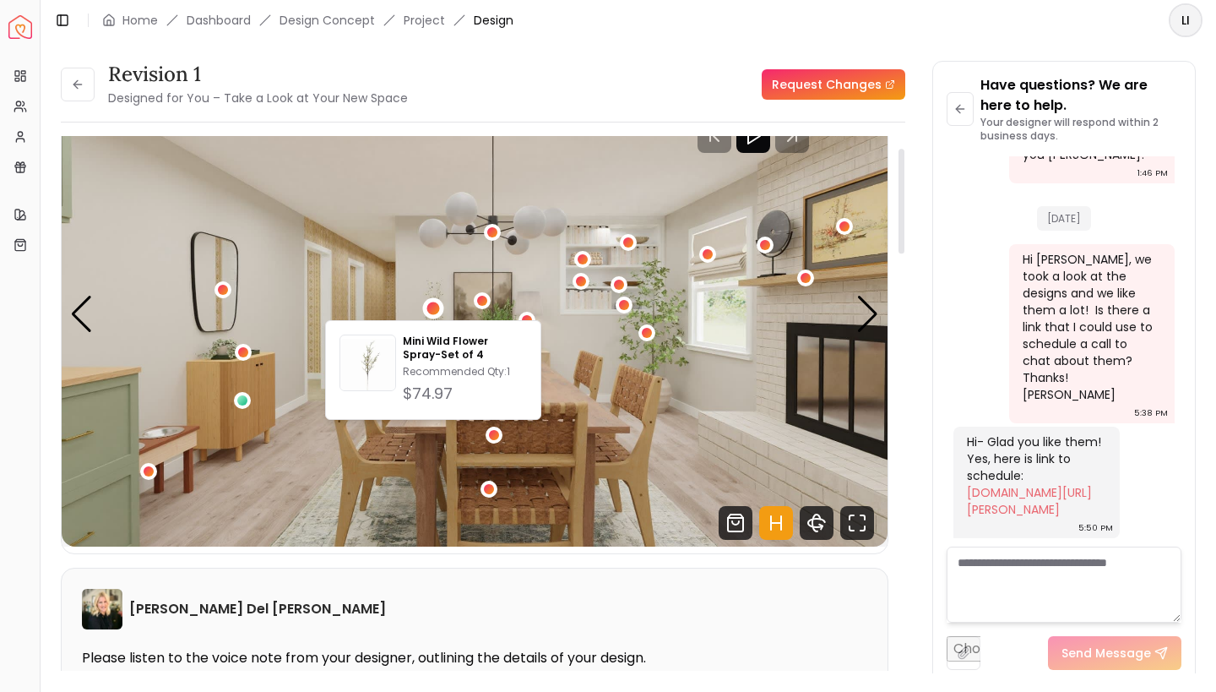
click at [917, 307] on div "Revision 1 Designed for You – Take a Look at Your New Space Request Changes Rev…" at bounding box center [628, 357] width 1135 height 592
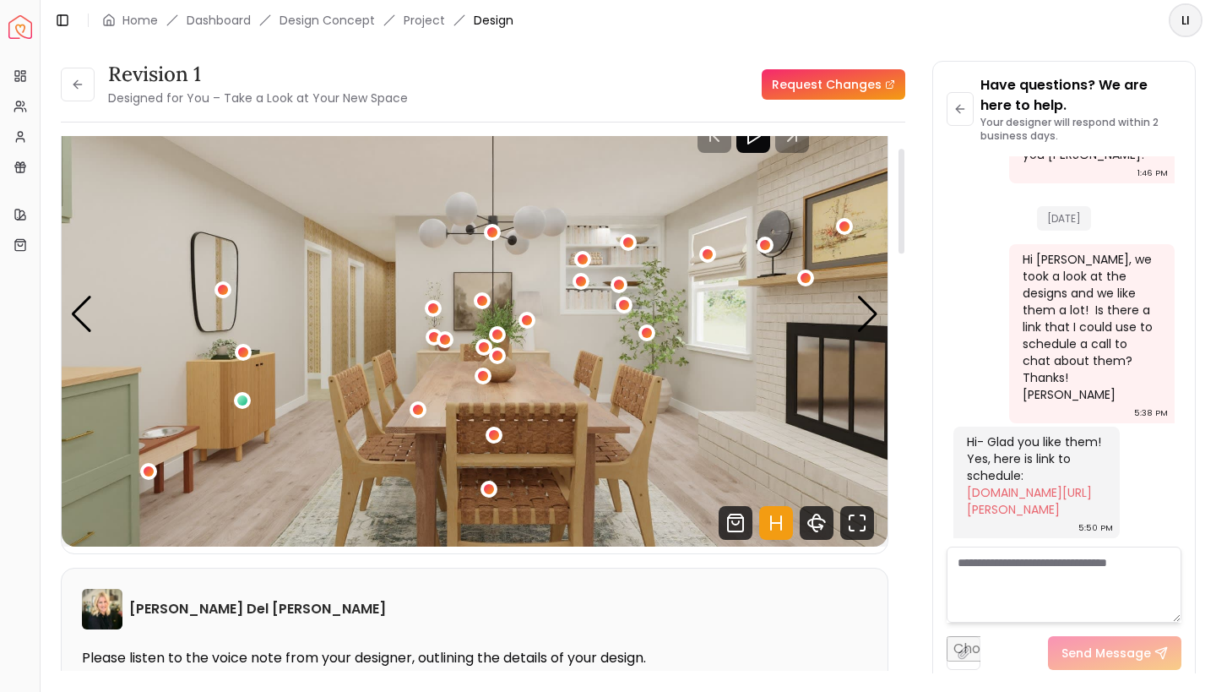
click at [764, 144] on icon "Play" at bounding box center [753, 136] width 20 height 20
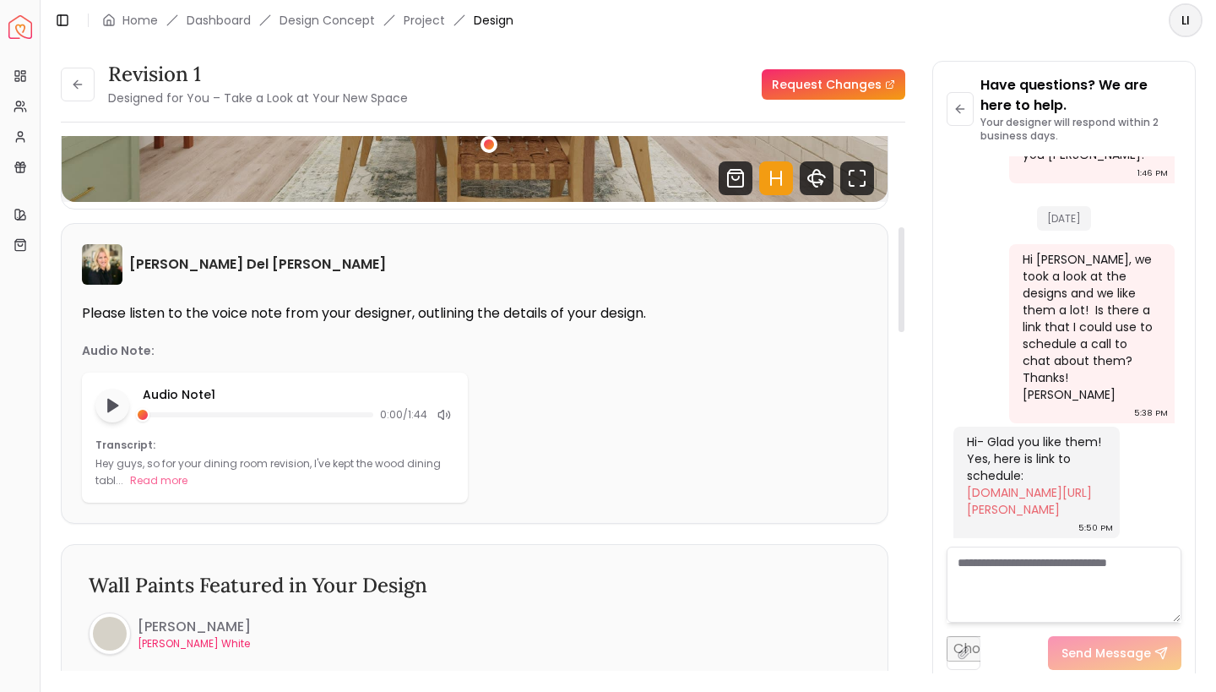
scroll to position [545, 0]
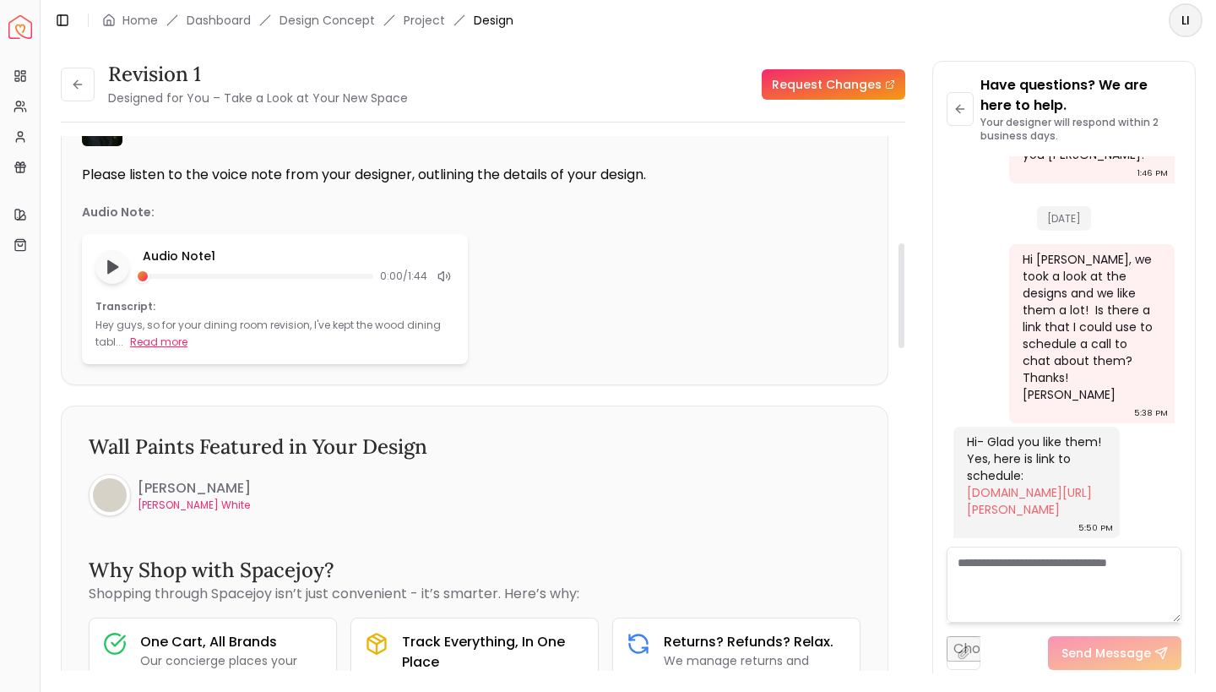
click at [150, 349] on button "Read more" at bounding box center [158, 342] width 57 height 17
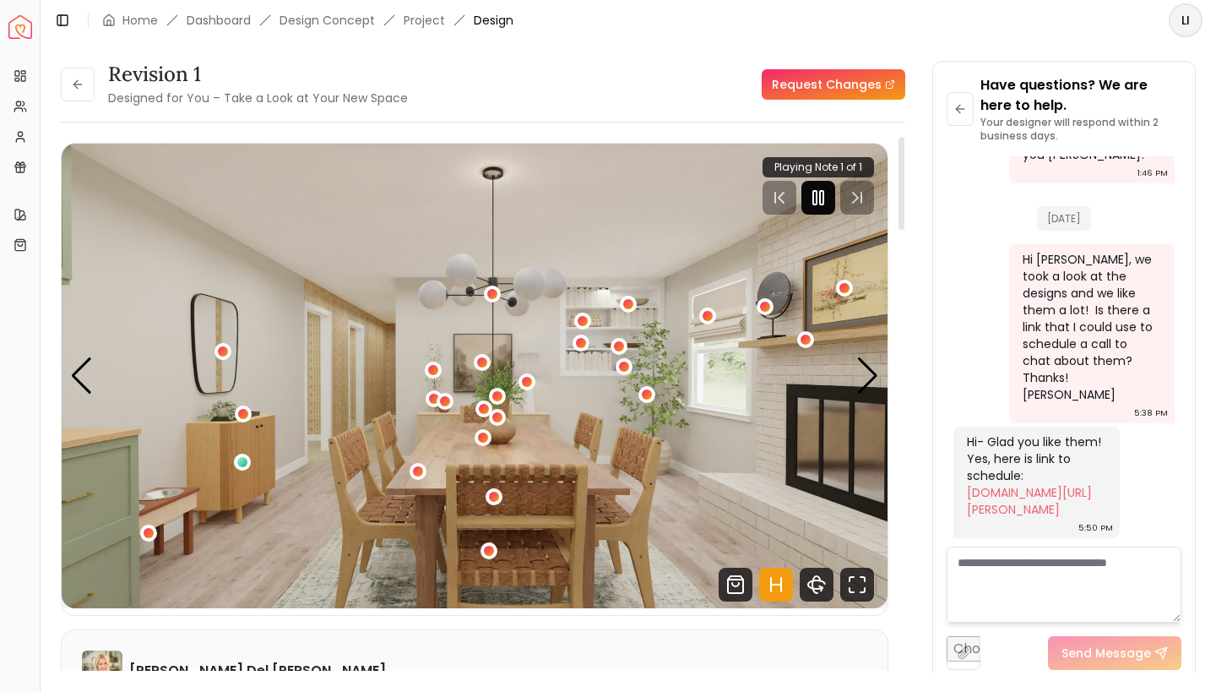
scroll to position [0, 0]
click at [822, 199] on icon "Pause" at bounding box center [818, 198] width 20 height 20
click at [70, 82] on button at bounding box center [78, 85] width 34 height 34
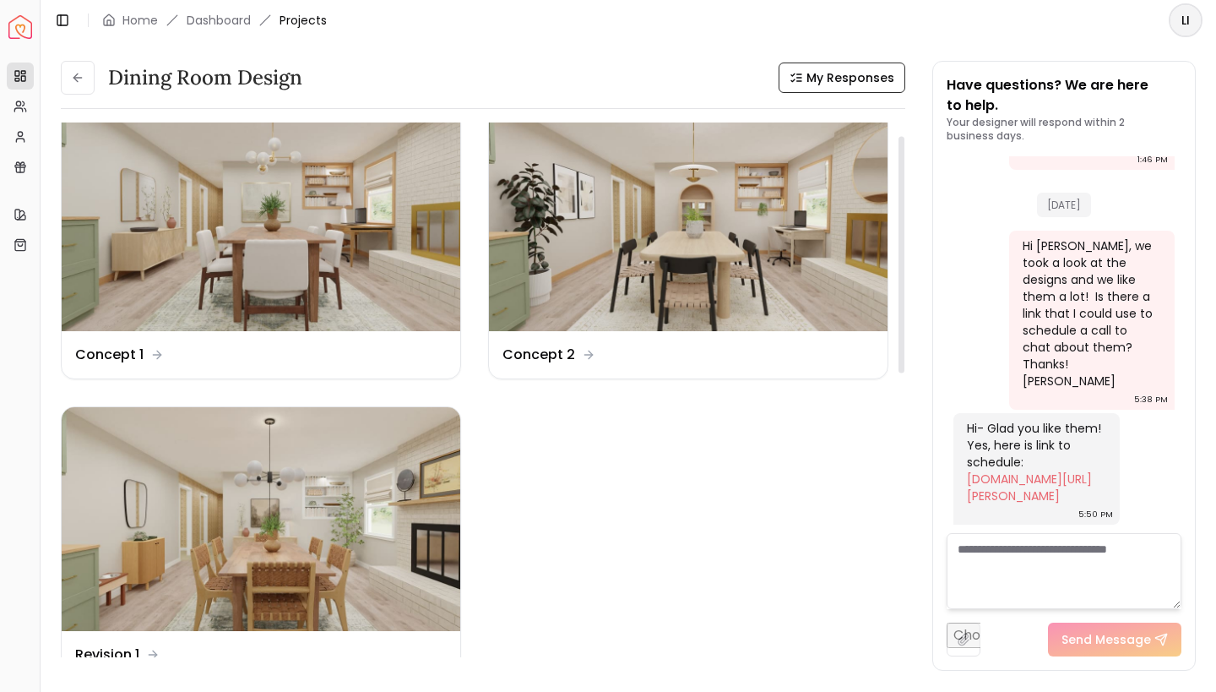
scroll to position [30, 0]
click at [195, 486] on img at bounding box center [261, 520] width 399 height 225
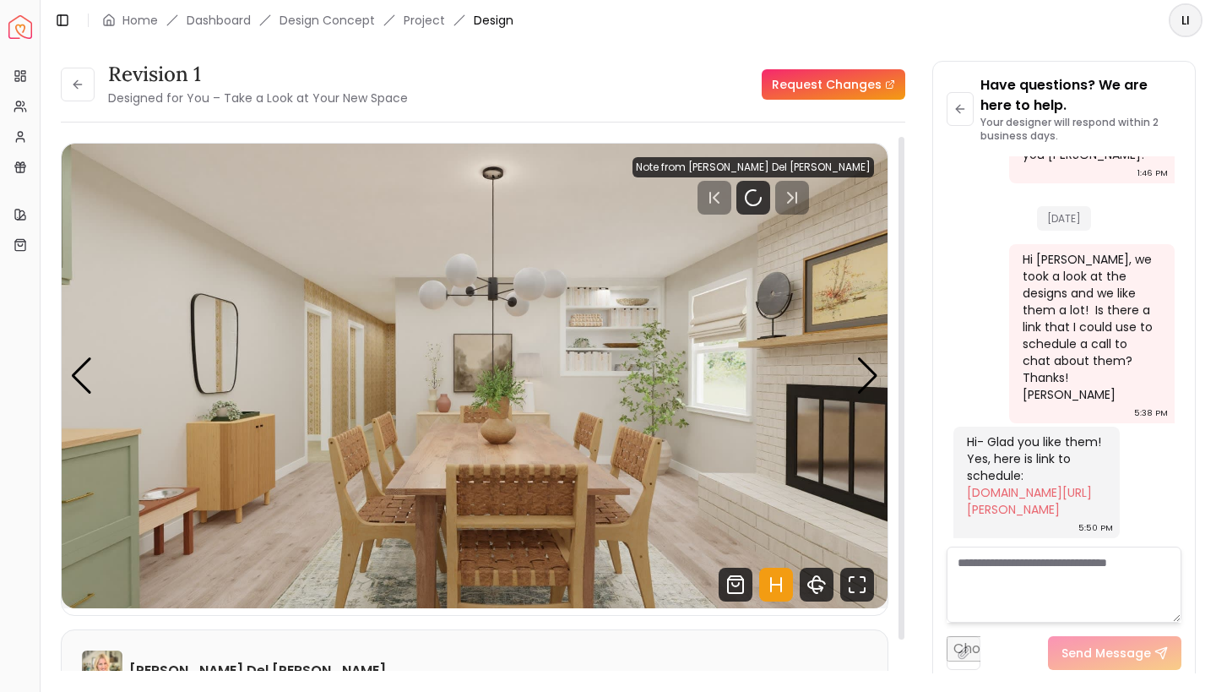
scroll to position [2299, 0]
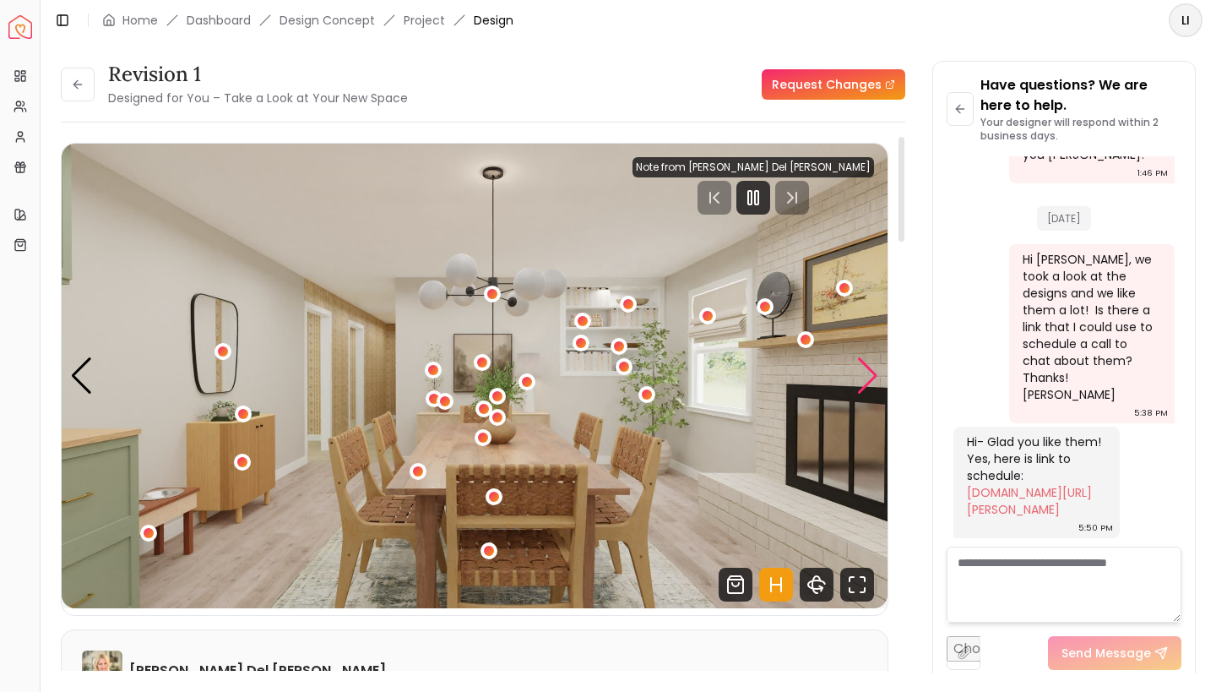
click at [872, 380] on div "Next slide" at bounding box center [868, 375] width 23 height 37
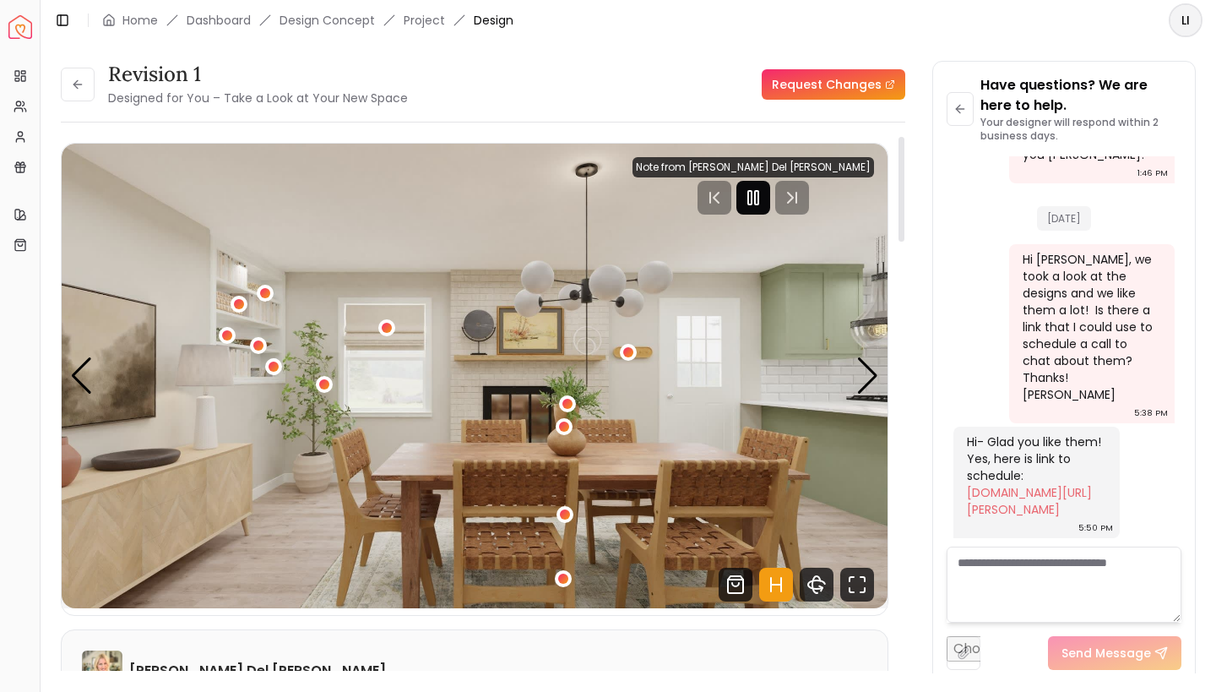
click at [764, 201] on icon "Pause" at bounding box center [753, 198] width 20 height 20
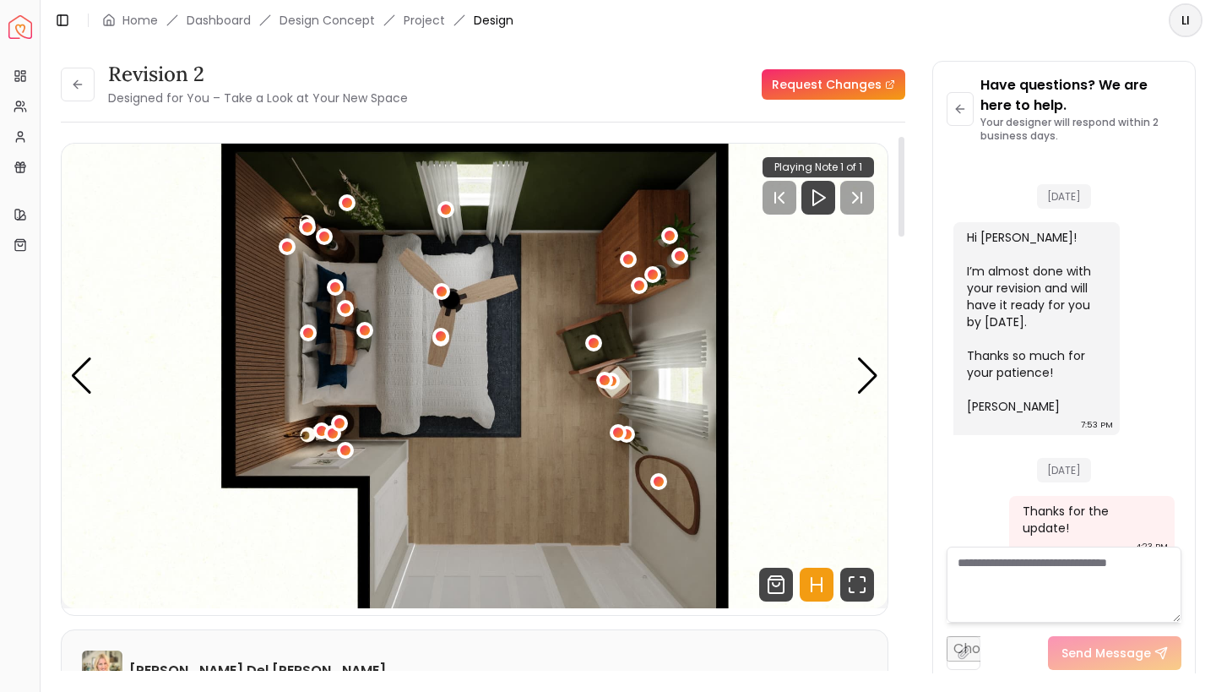
scroll to position [2816, 0]
